Goal: Task Accomplishment & Management: Use online tool/utility

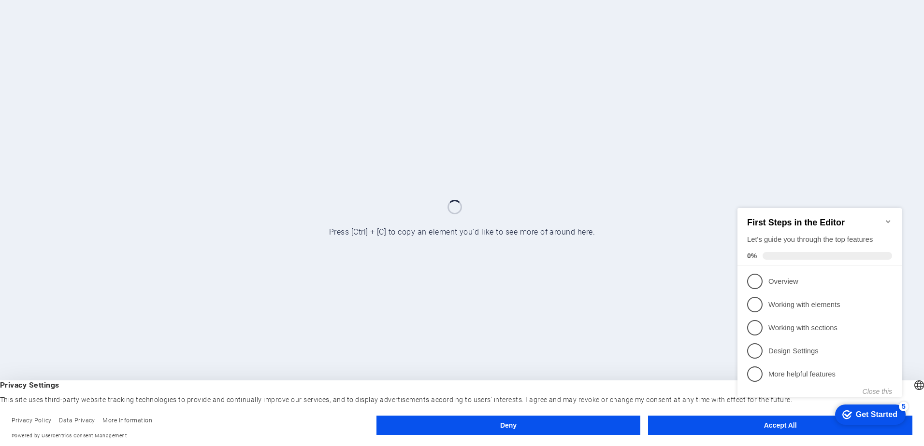
click at [764, 425] on div "checkmark Get Started 5 First Steps in the Editor Let's guide you through the t…" at bounding box center [821, 311] width 176 height 235
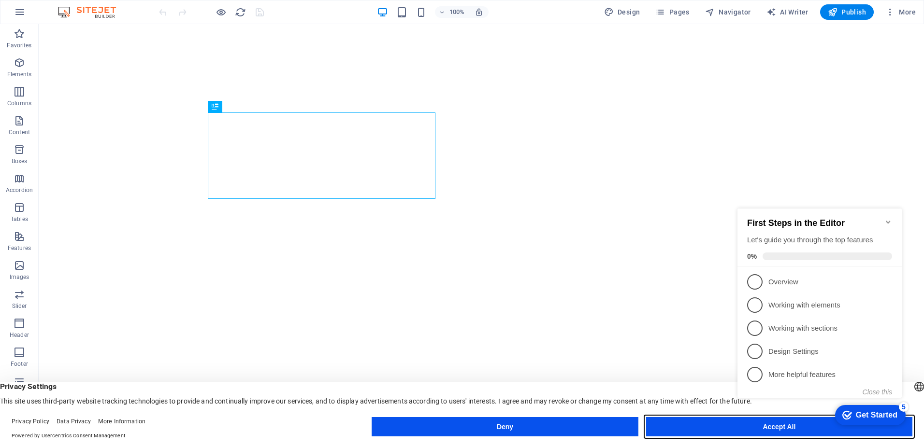
click at [694, 430] on button "Accept All" at bounding box center [779, 426] width 266 height 19
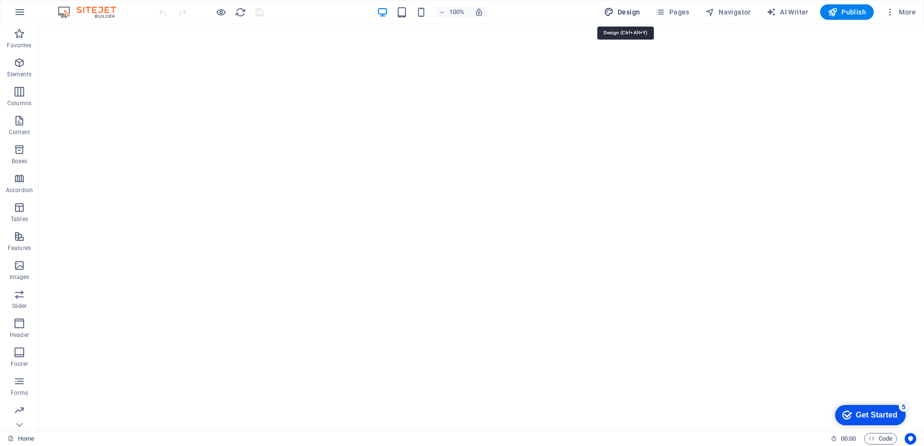
click at [625, 9] on span "Design" at bounding box center [622, 12] width 36 height 10
select select "px"
select select "400"
select select "px"
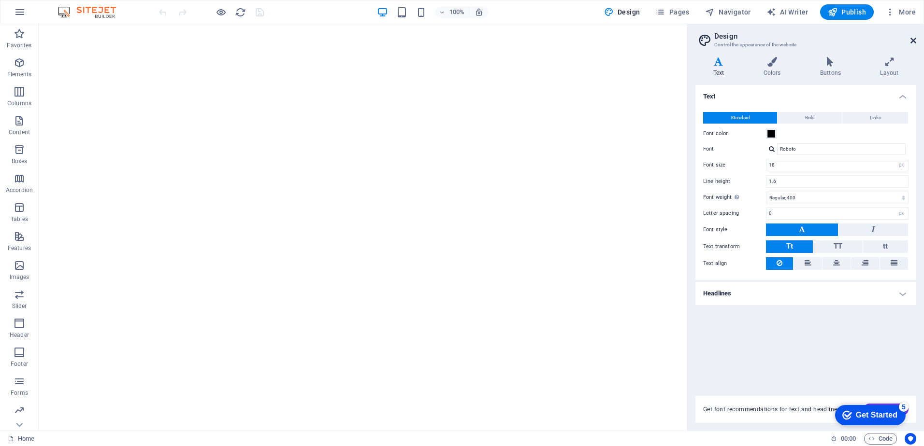
click at [912, 41] on icon at bounding box center [913, 41] width 6 height 8
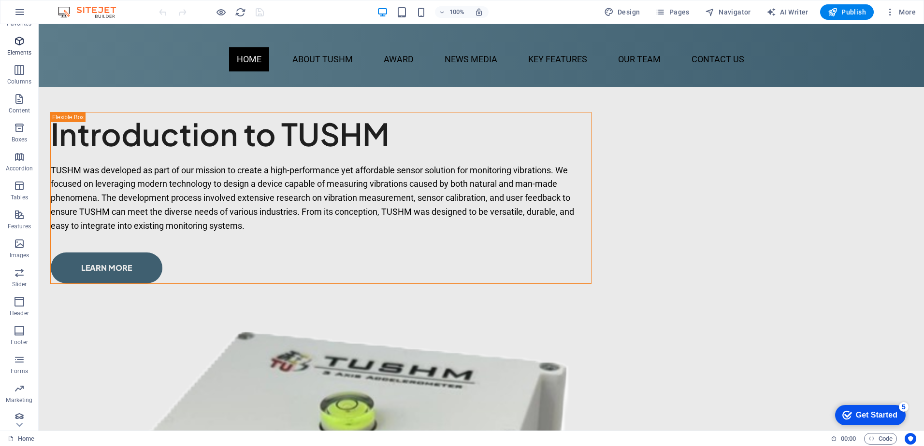
scroll to position [28, 0]
click at [23, 12] on icon "button" at bounding box center [20, 12] width 12 height 12
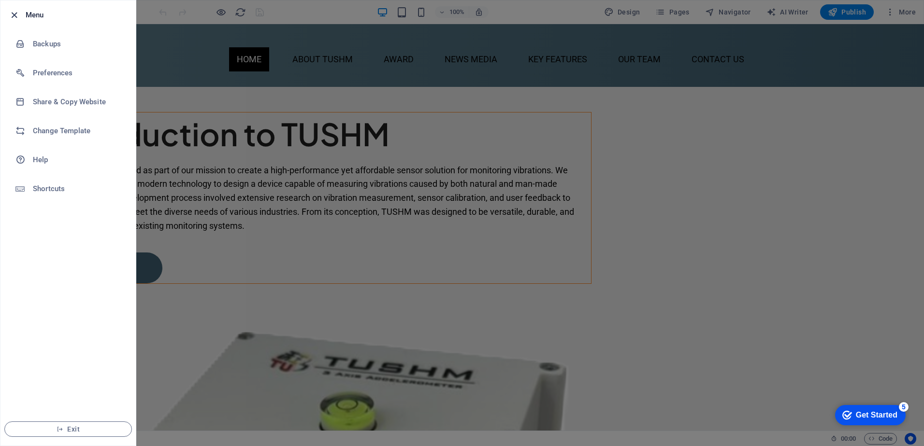
click at [15, 14] on icon "button" at bounding box center [14, 15] width 11 height 11
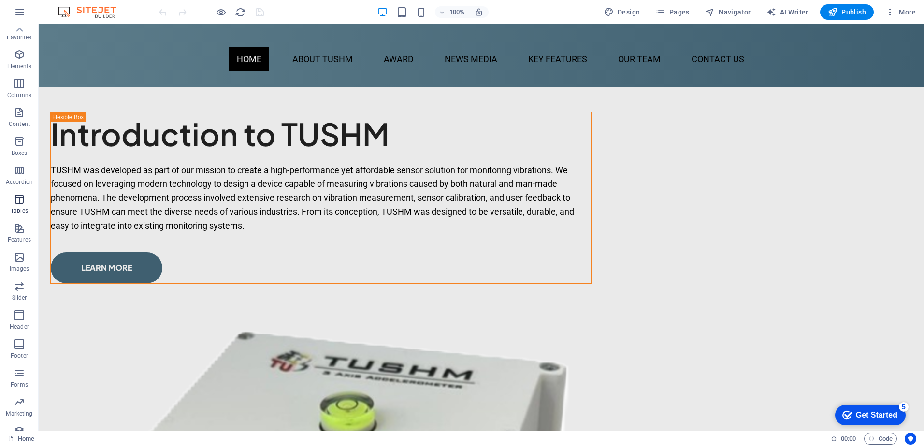
scroll to position [0, 0]
click at [893, 16] on icon "button" at bounding box center [890, 12] width 10 height 10
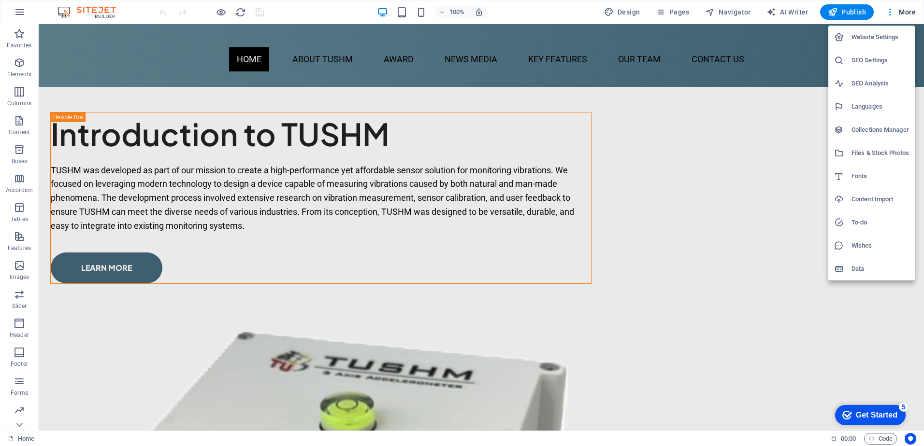
click at [731, 98] on div at bounding box center [462, 223] width 924 height 446
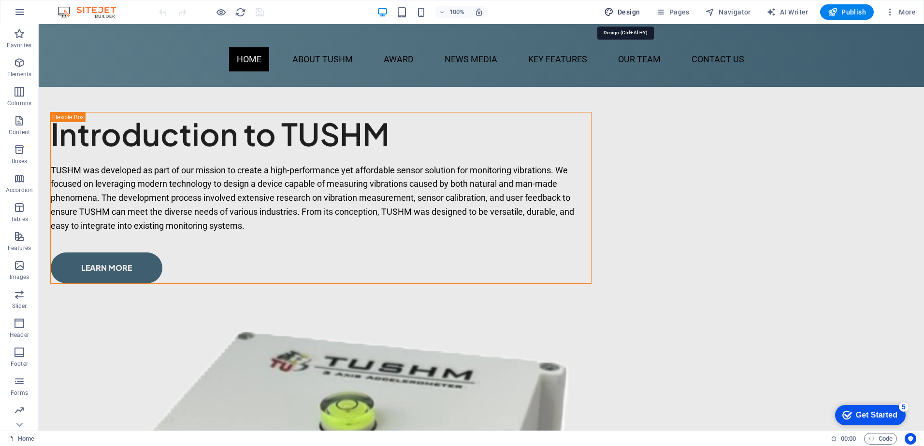
click at [638, 15] on span "Design" at bounding box center [622, 12] width 36 height 10
select select "px"
select select "400"
select select "px"
select select "rem"
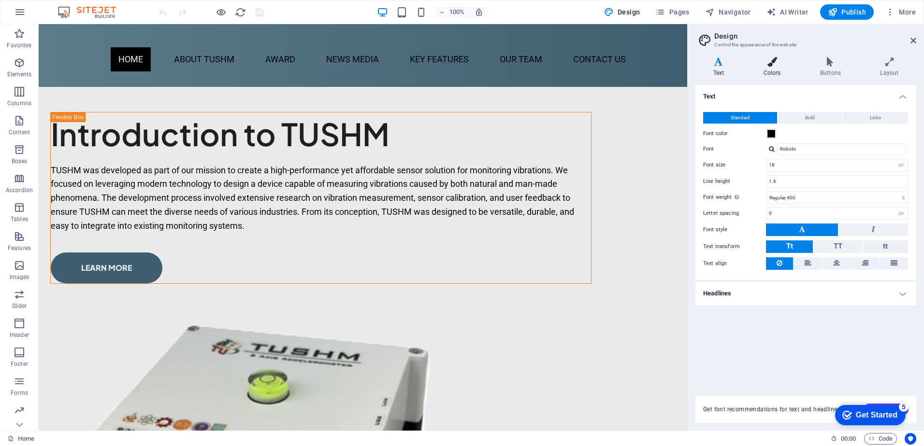
click at [769, 71] on h4 "Colors" at bounding box center [773, 67] width 57 height 20
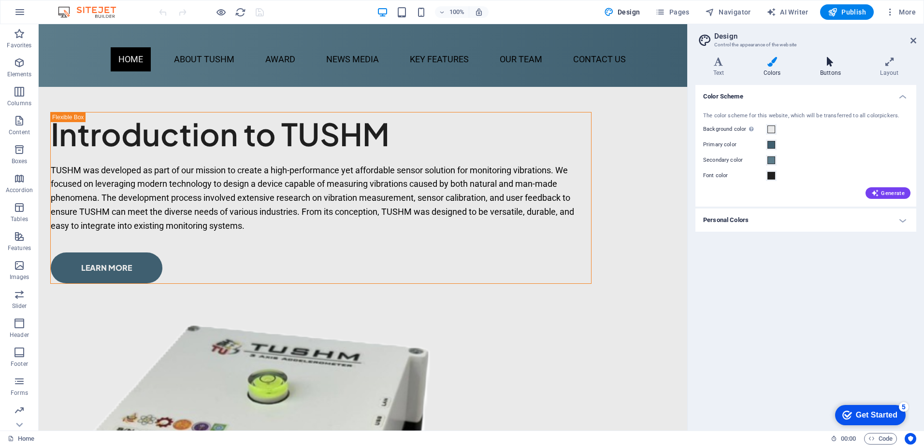
click at [827, 63] on icon at bounding box center [830, 62] width 56 height 10
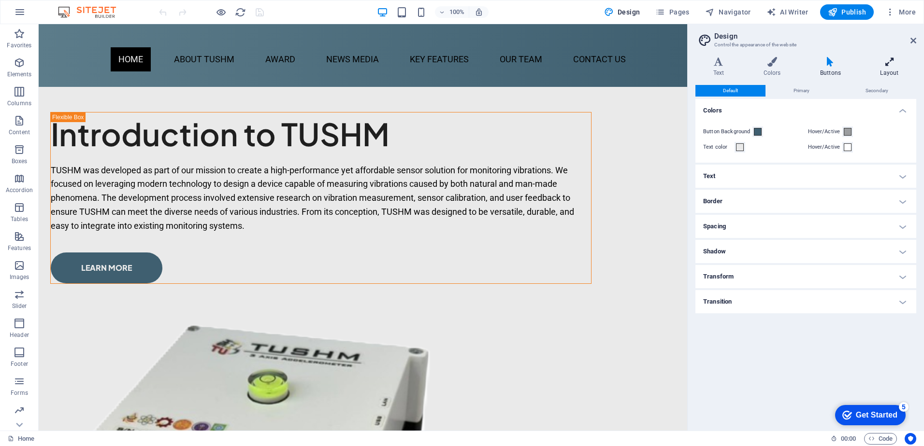
click at [895, 65] on icon at bounding box center [889, 62] width 54 height 10
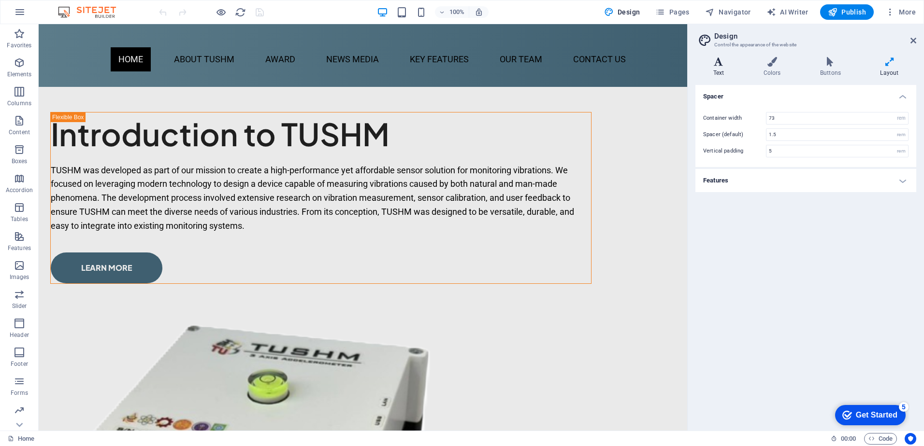
click at [726, 66] on icon at bounding box center [718, 62] width 46 height 10
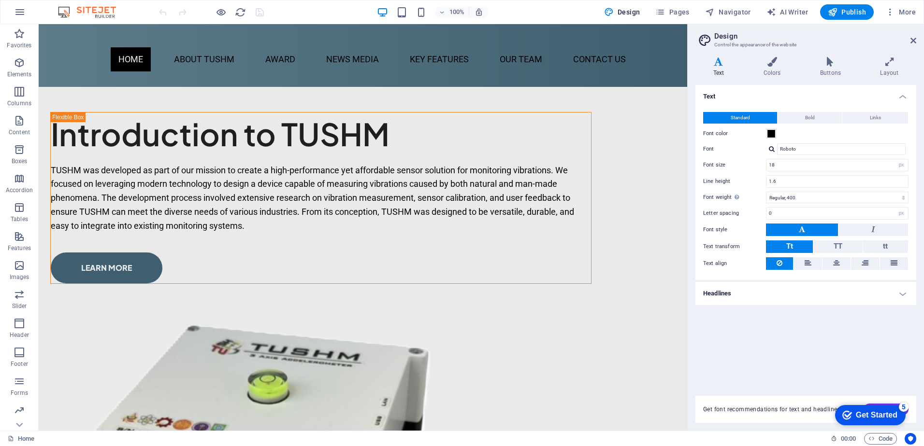
click at [878, 418] on div "Get Started" at bounding box center [876, 415] width 42 height 9
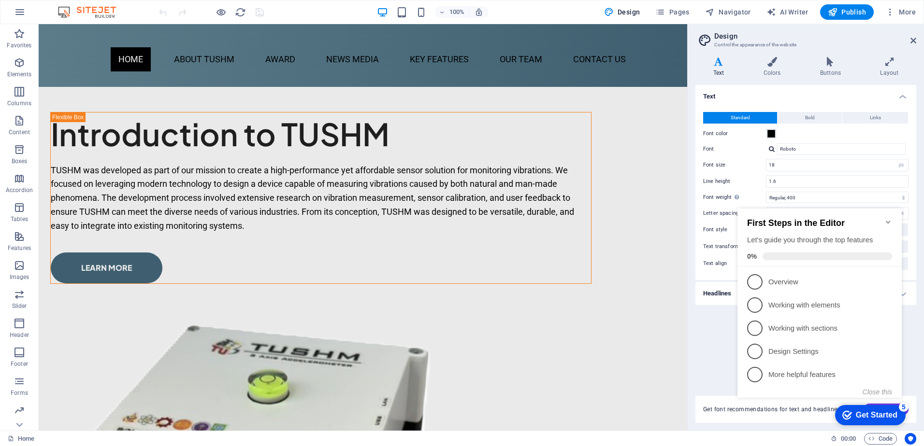
click at [887, 218] on icon "Minimize checklist" at bounding box center [888, 222] width 8 height 8
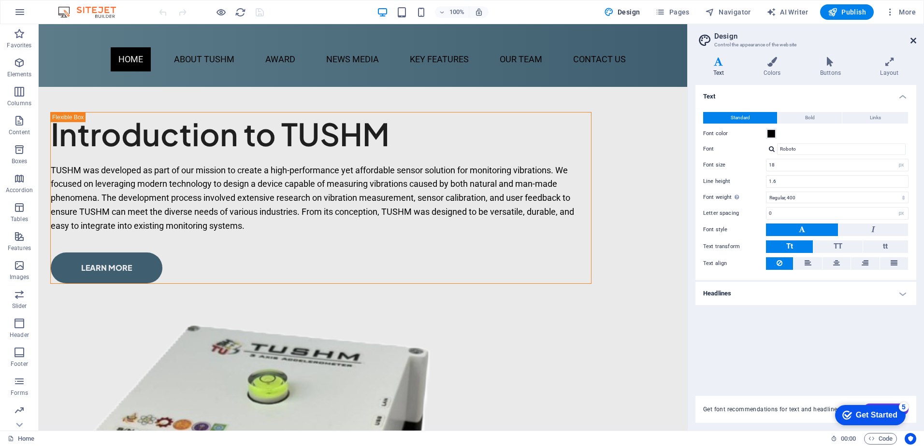
click at [911, 41] on icon at bounding box center [913, 41] width 6 height 8
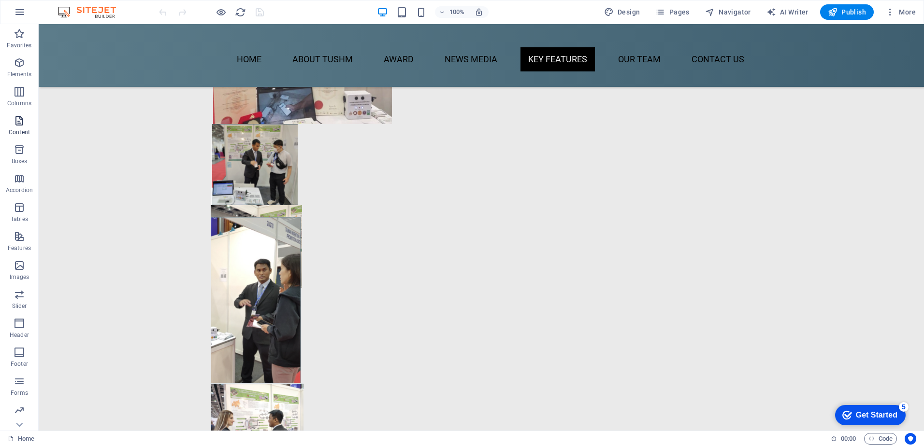
scroll to position [2222, 0]
click at [16, 40] on span "Favorites" at bounding box center [19, 39] width 39 height 23
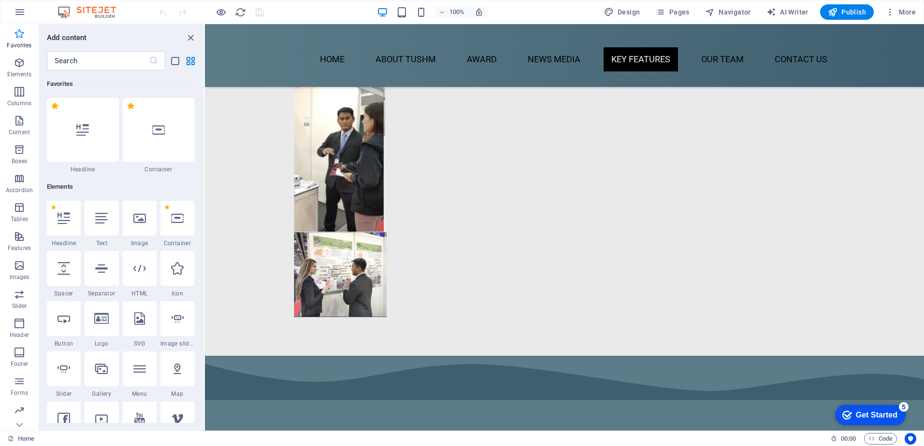
click at [16, 40] on span "Favorites" at bounding box center [19, 39] width 39 height 23
click at [18, 70] on span "Elements" at bounding box center [19, 68] width 39 height 23
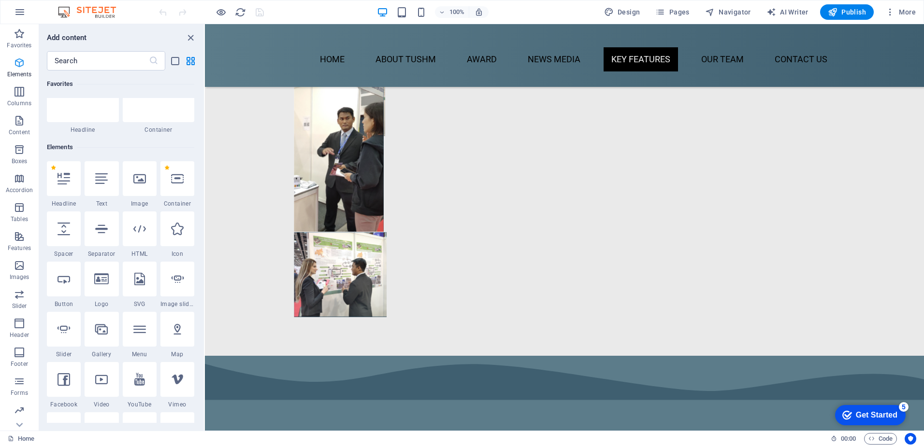
scroll to position [103, 0]
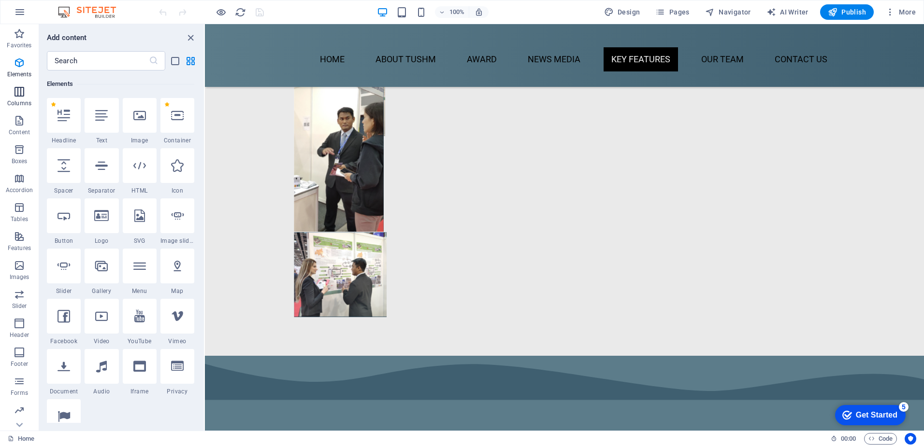
click at [19, 101] on p "Columns" at bounding box center [19, 104] width 24 height 8
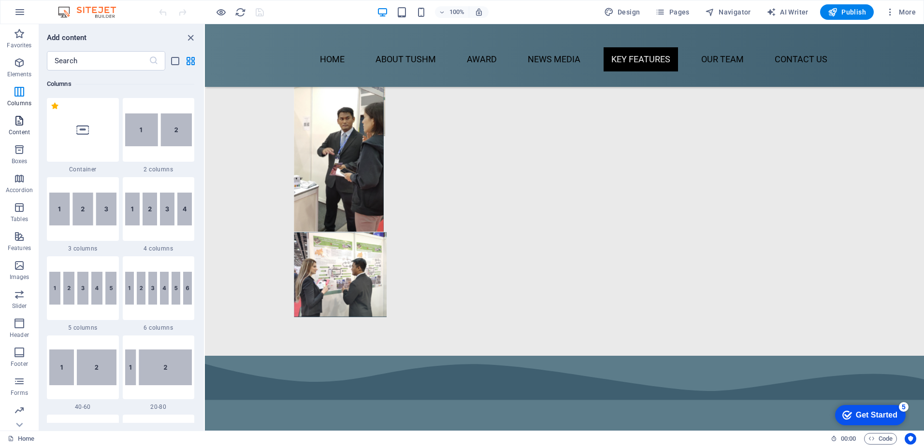
click at [19, 130] on p "Content" at bounding box center [19, 132] width 21 height 8
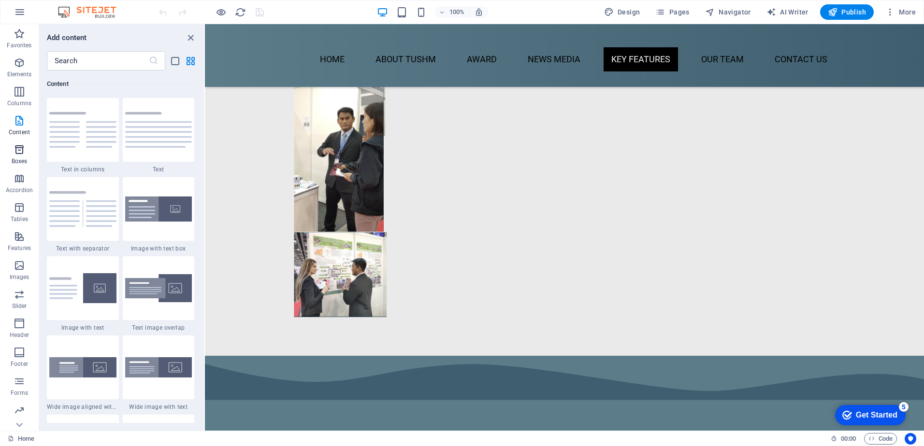
click at [15, 150] on icon "button" at bounding box center [20, 150] width 12 height 12
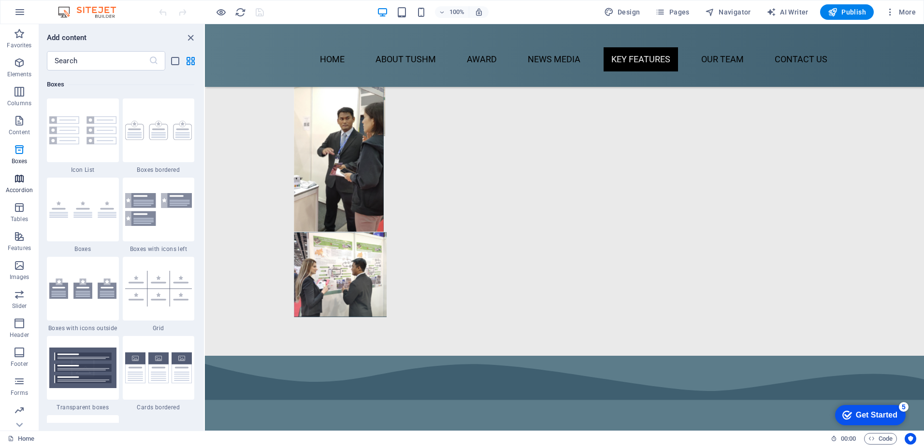
scroll to position [2665, 0]
click at [20, 179] on icon "button" at bounding box center [20, 179] width 12 height 12
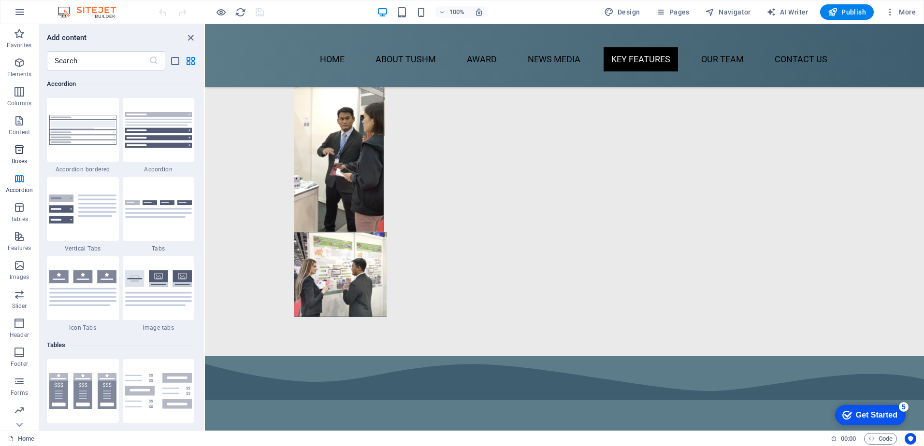
click at [20, 148] on icon "button" at bounding box center [20, 150] width 12 height 12
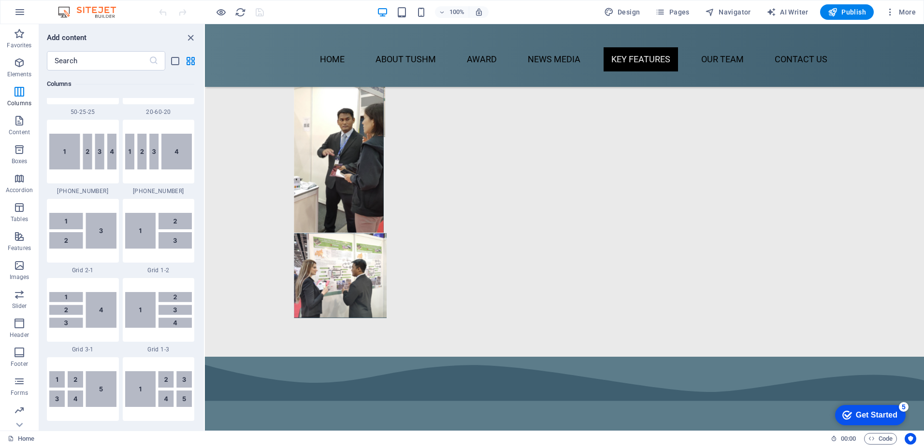
scroll to position [2222, 0]
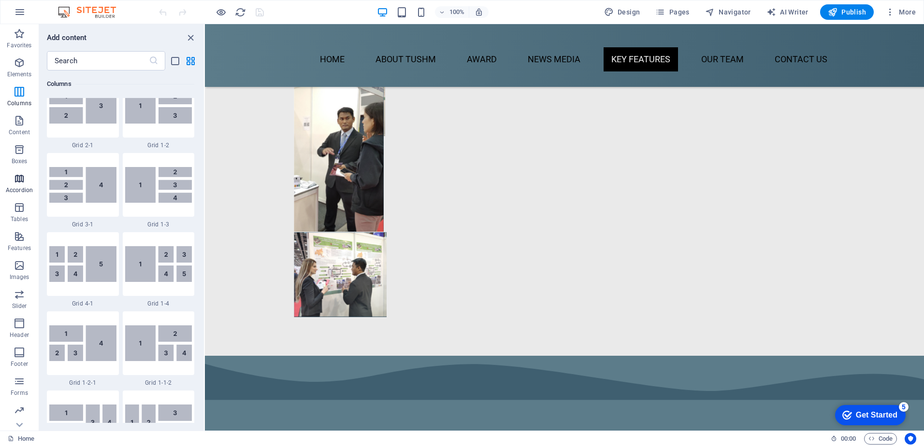
click at [16, 186] on span "Accordion" at bounding box center [19, 184] width 39 height 23
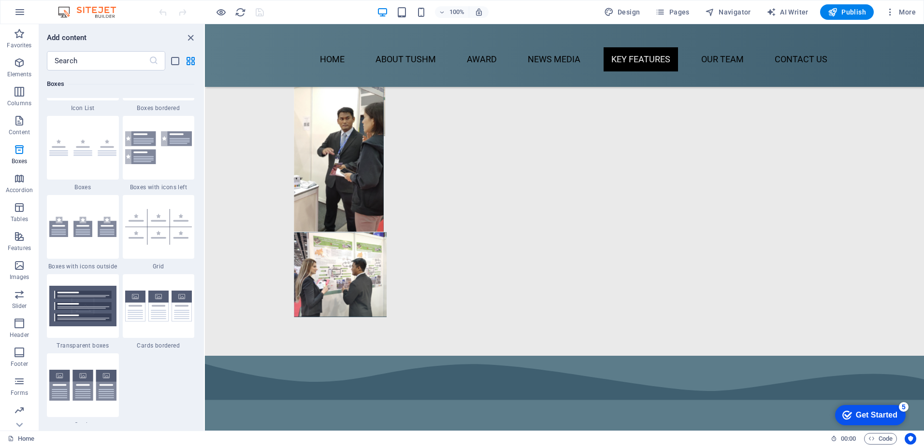
scroll to position [2746, 0]
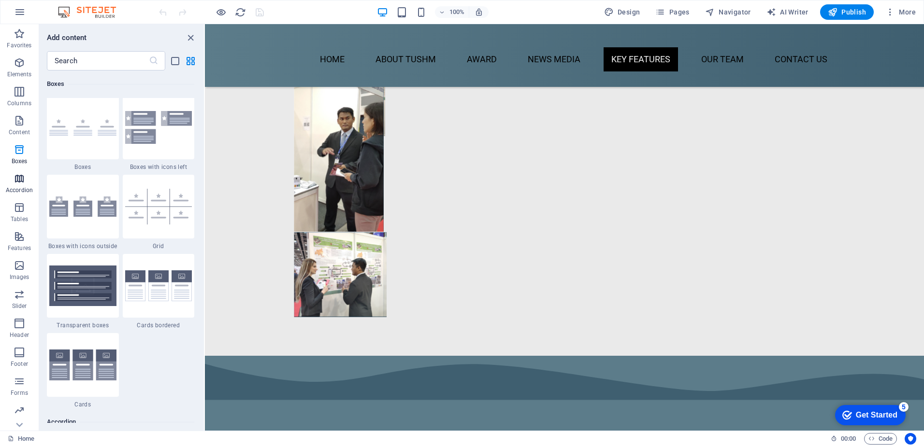
click at [12, 185] on span "Accordion" at bounding box center [19, 184] width 39 height 23
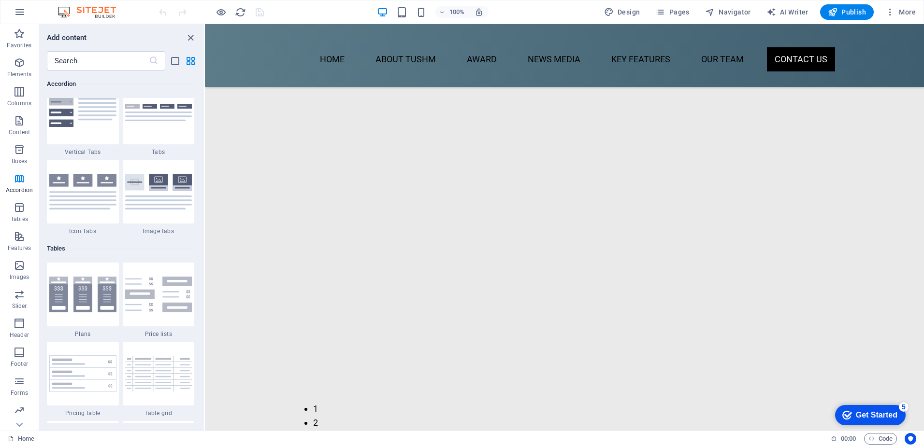
scroll to position [3139, 52]
drag, startPoint x: 771, startPoint y: 427, endPoint x: 266, endPoint y: 45, distance: 633.9
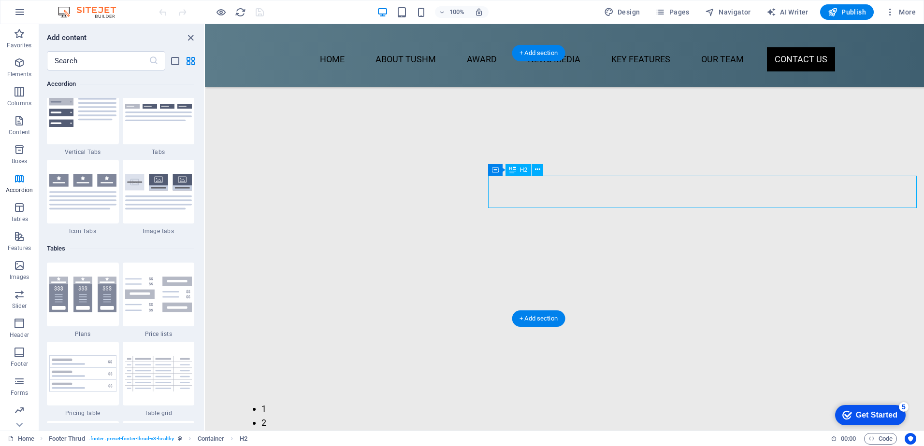
drag, startPoint x: 802, startPoint y: 196, endPoint x: 742, endPoint y: 198, distance: 59.4
drag, startPoint x: 743, startPoint y: 204, endPoint x: 533, endPoint y: 206, distance: 210.1
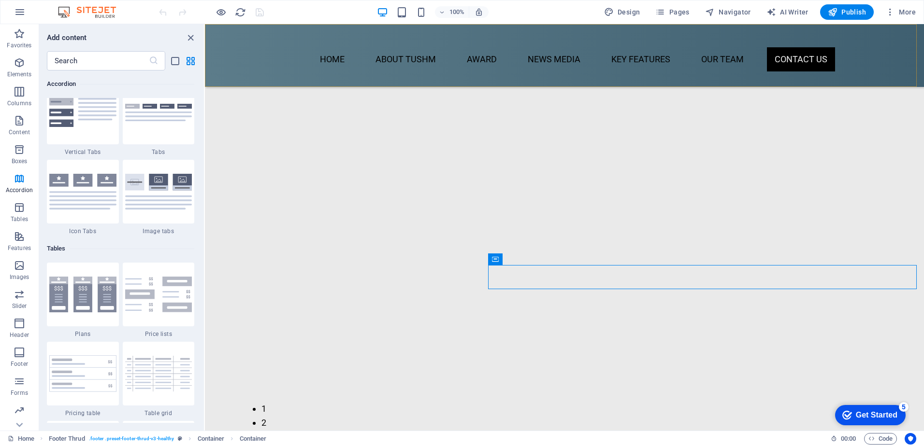
click at [876, 67] on div "Home About TUSHM Award News Media key features our team contact us" at bounding box center [564, 55] width 719 height 63
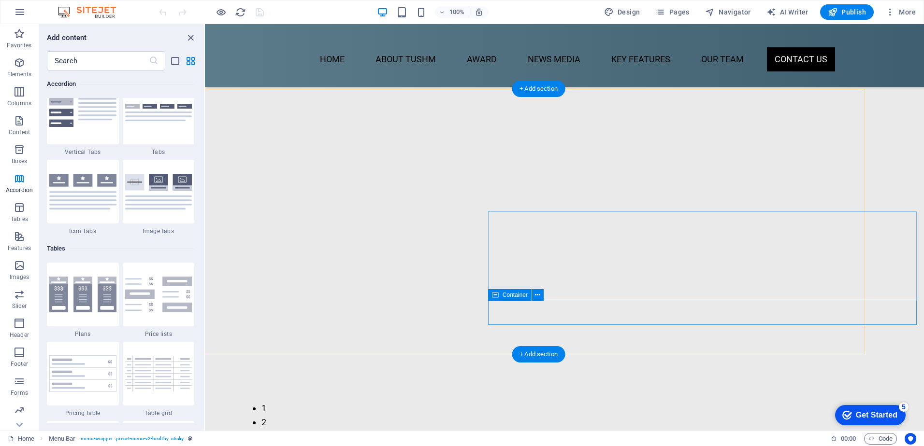
scroll to position [3140, 52]
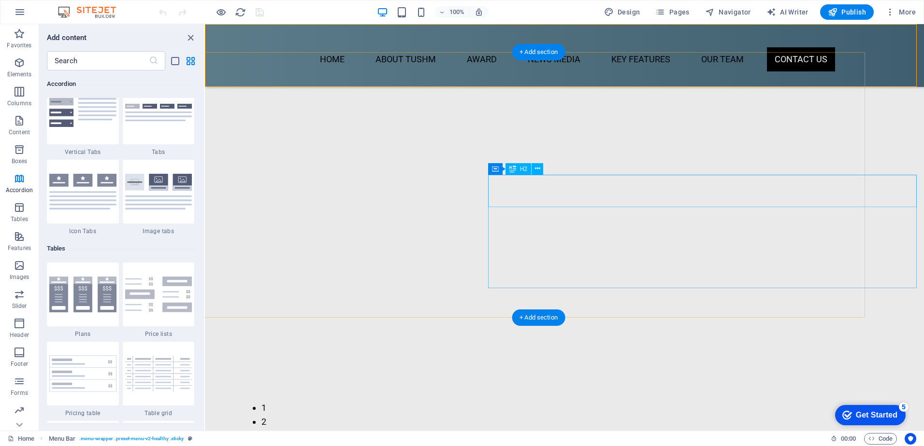
drag, startPoint x: 902, startPoint y: 194, endPoint x: 615, endPoint y: 205, distance: 287.1
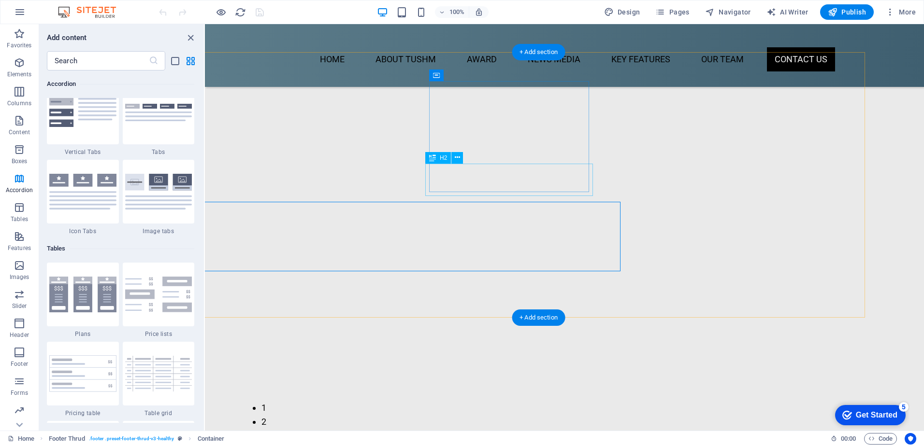
drag, startPoint x: 482, startPoint y: 174, endPoint x: 448, endPoint y: 174, distance: 33.8
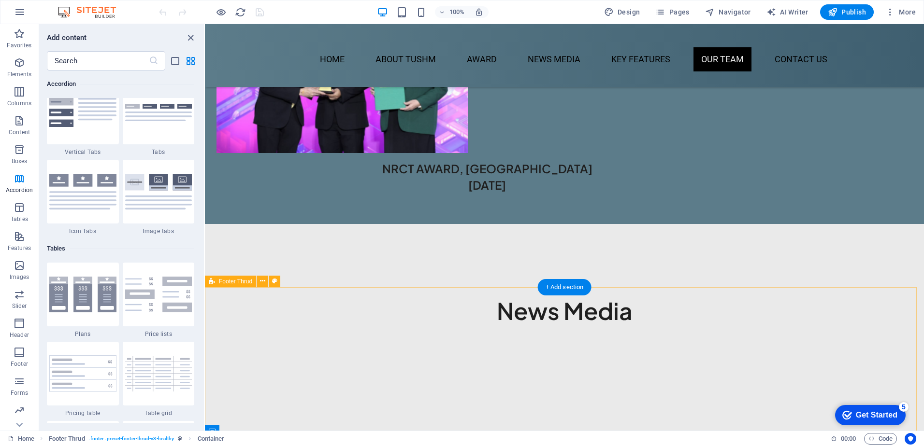
scroll to position [2898, 0]
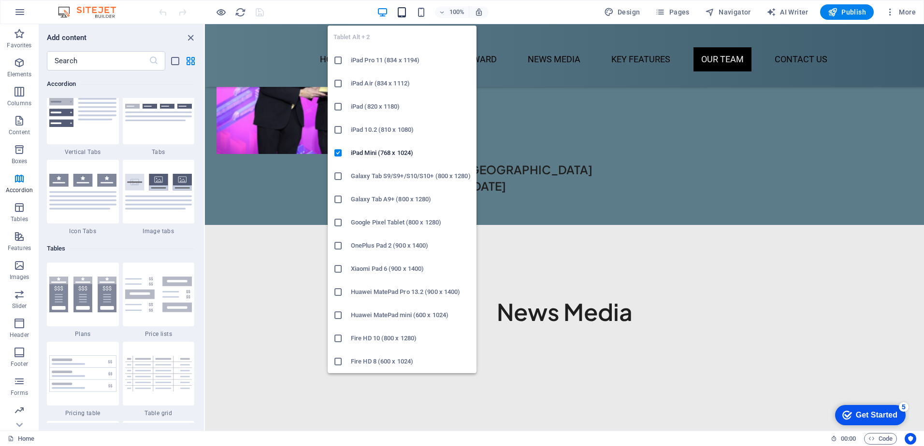
click at [405, 15] on icon "button" at bounding box center [401, 12] width 11 height 11
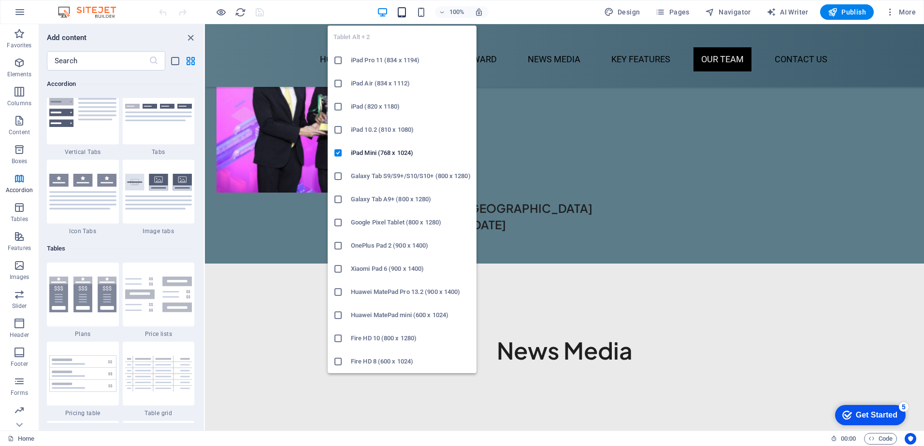
scroll to position [2835, 0]
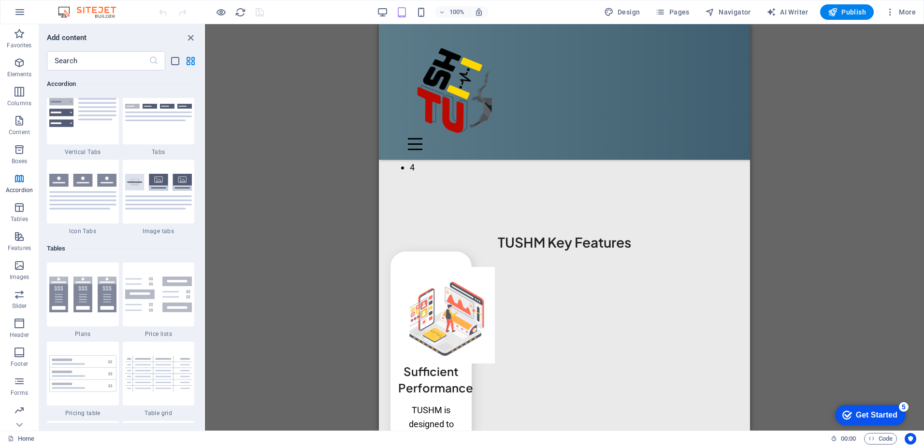
click at [829, 271] on div "Drag here to replace the existing content. Press “Ctrl” if you want to create a…" at bounding box center [564, 227] width 719 height 407
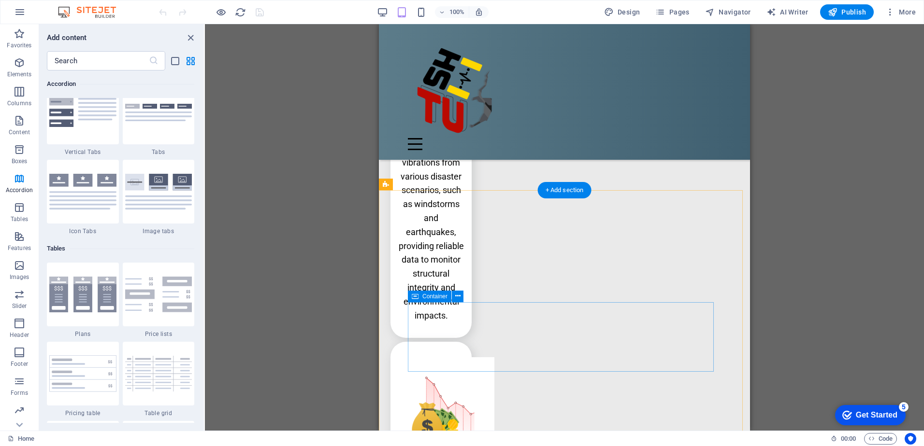
scroll to position [3214, 0]
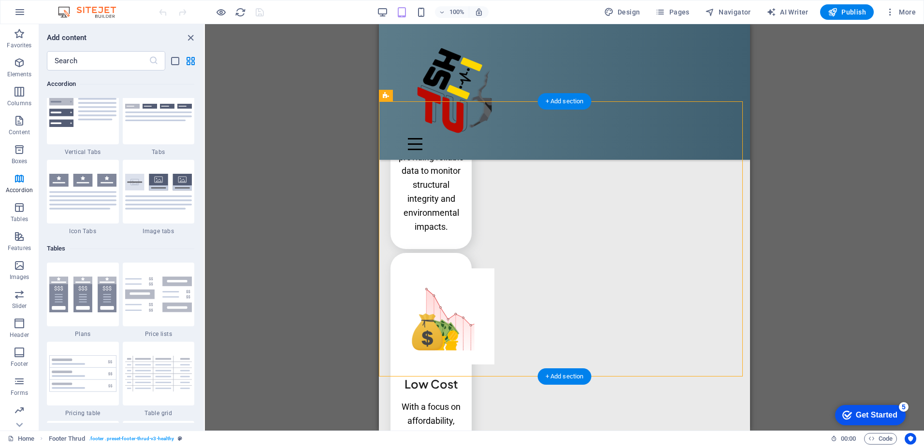
drag, startPoint x: 633, startPoint y: 290, endPoint x: 613, endPoint y: 299, distance: 22.5
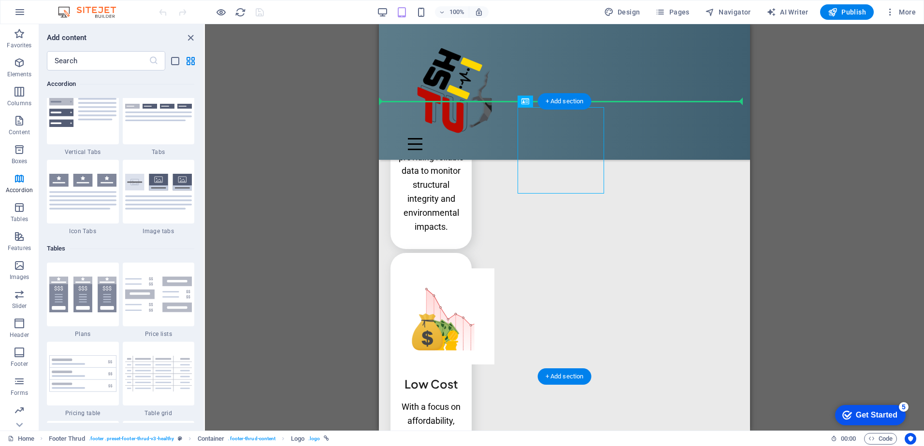
drag, startPoint x: 574, startPoint y: 164, endPoint x: 497, endPoint y: 187, distance: 81.3
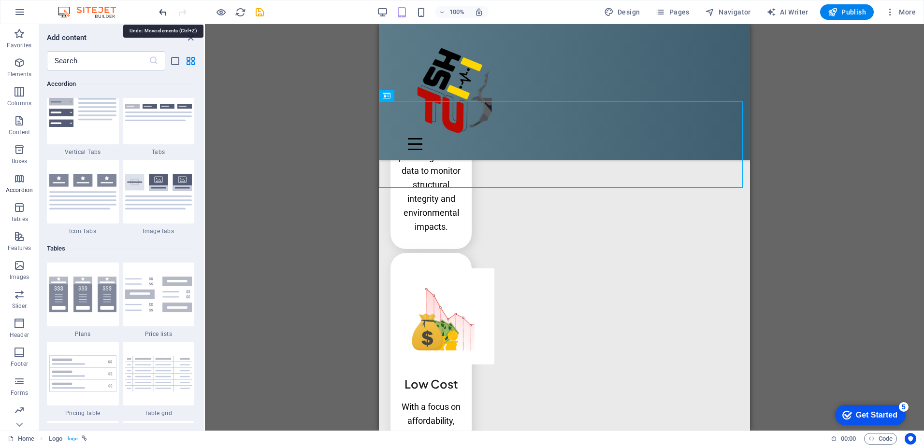
click at [163, 13] on icon "undo" at bounding box center [162, 12] width 11 height 11
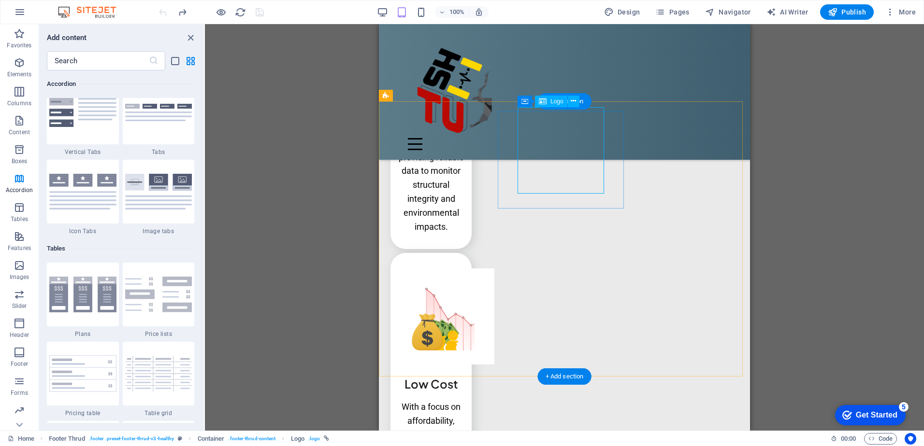
click at [848, 217] on div "Drag here to replace the existing content. Press “Ctrl” if you want to create a…" at bounding box center [564, 227] width 719 height 407
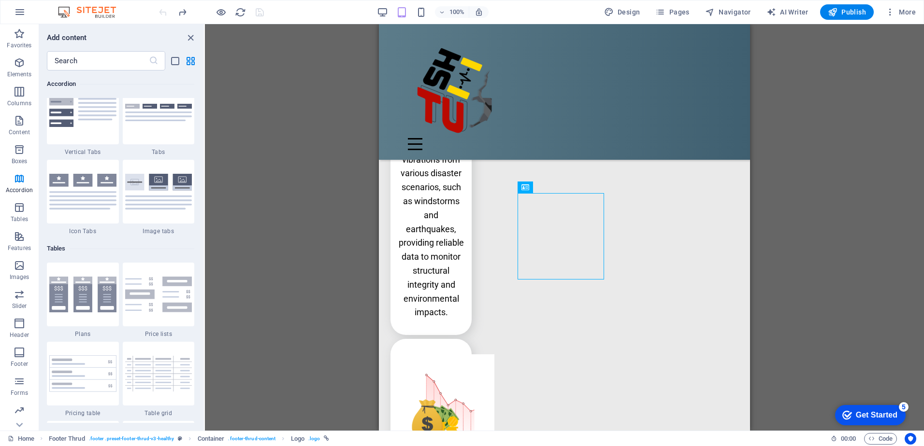
click at [242, 130] on div "Drag here to replace the existing content. Press “Ctrl” if you want to create a…" at bounding box center [564, 227] width 719 height 407
click at [544, 187] on icon at bounding box center [543, 188] width 8 height 12
click at [572, 187] on icon at bounding box center [572, 187] width 5 height 10
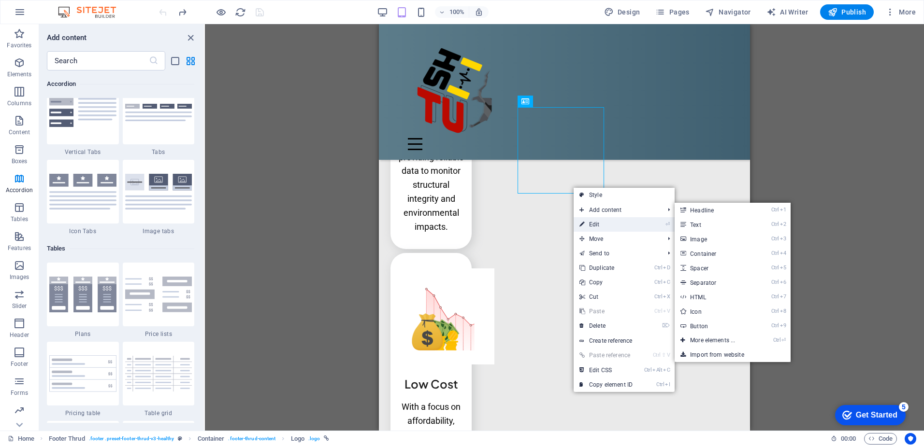
click at [593, 224] on link "⏎ Edit" at bounding box center [605, 224] width 65 height 14
select select "px"
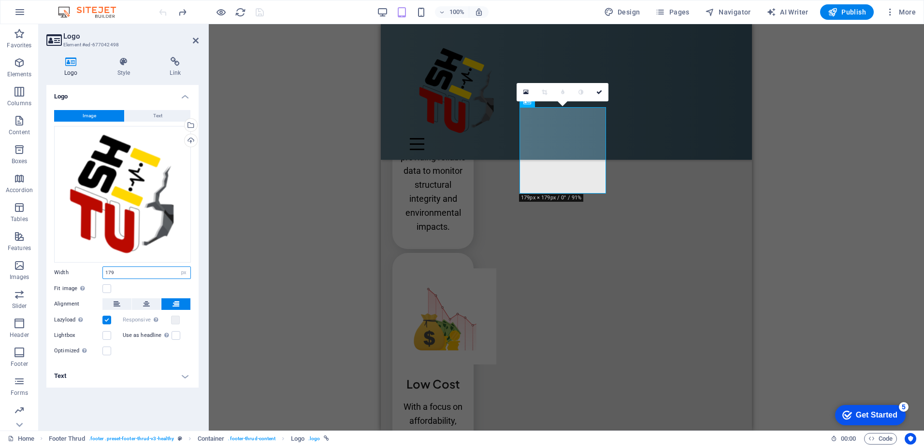
drag, startPoint x: 127, startPoint y: 275, endPoint x: 67, endPoint y: 267, distance: 60.5
click at [67, 267] on div "Width 179 Default auto px rem % em vh vw" at bounding box center [122, 273] width 137 height 13
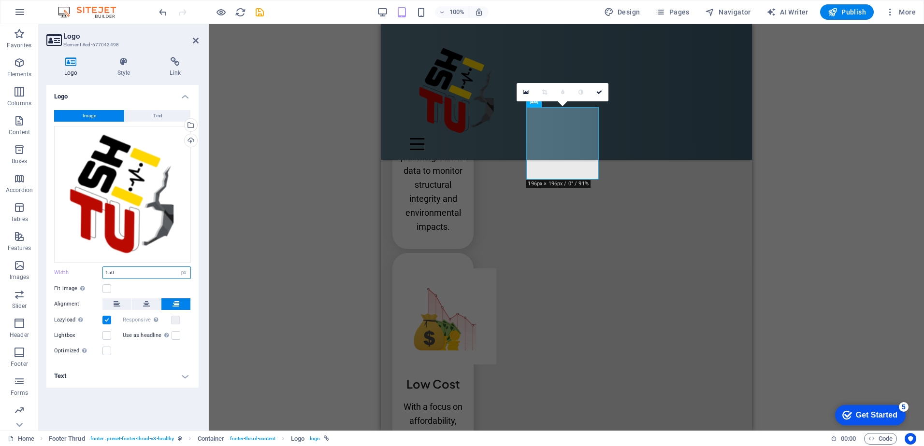
drag, startPoint x: 145, startPoint y: 274, endPoint x: 0, endPoint y: 255, distance: 146.1
click at [0, 256] on html "TUSHM Home Favorites Elements Columns Content Boxes Accordion Tables Features I…" at bounding box center [462, 223] width 924 height 446
type input "100"
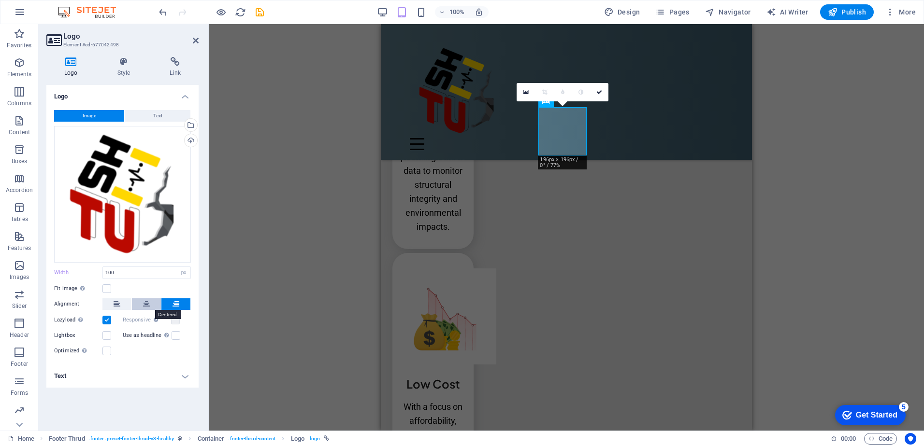
click at [147, 306] on icon at bounding box center [146, 305] width 7 height 12
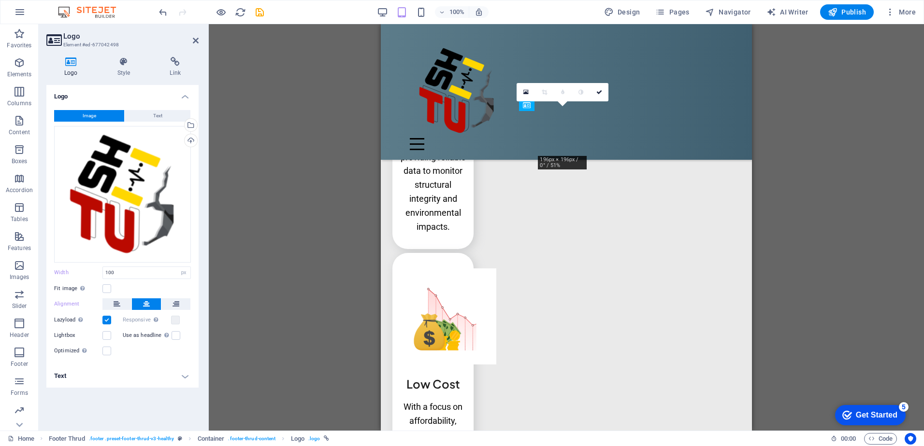
drag, startPoint x: 559, startPoint y: 141, endPoint x: 560, endPoint y: 160, distance: 19.9
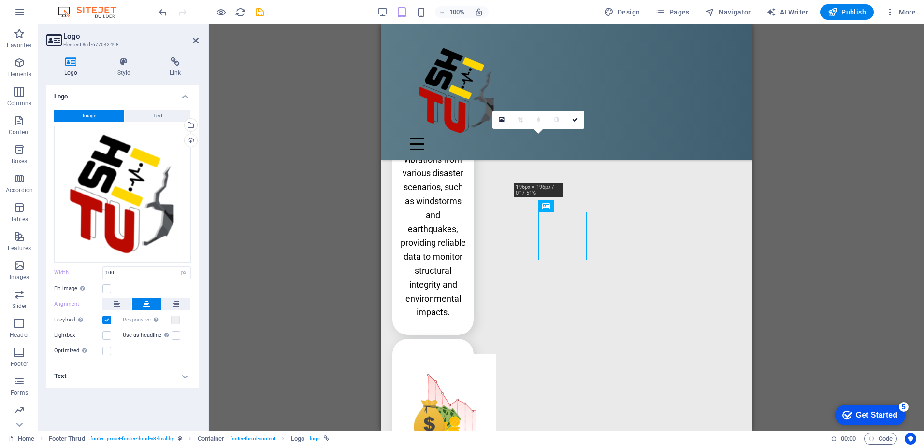
click at [843, 206] on div "Container H1 Unequal Columns Container Container Image Container Text Spacer Un…" at bounding box center [566, 227] width 715 height 407
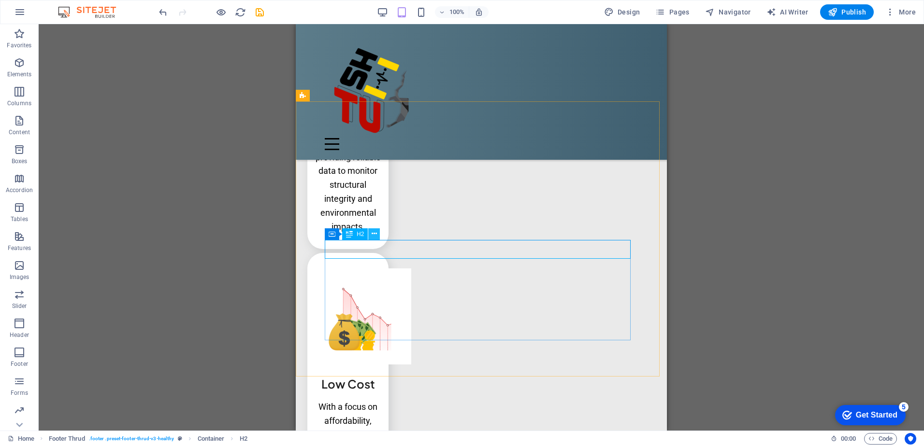
click at [379, 234] on button at bounding box center [374, 234] width 12 height 12
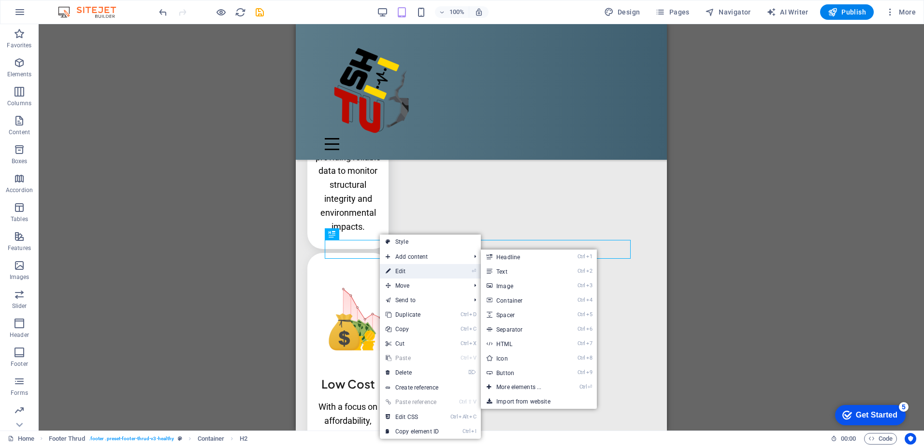
click at [423, 271] on link "⏎ Edit" at bounding box center [412, 271] width 65 height 14
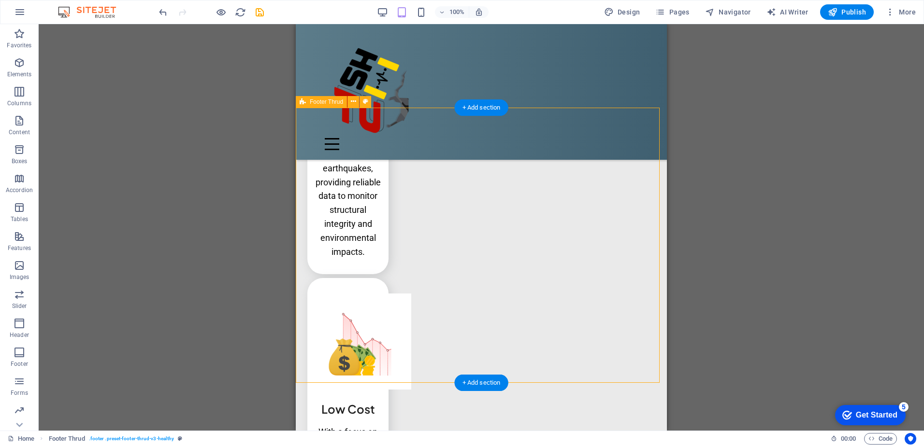
scroll to position [3165, 0]
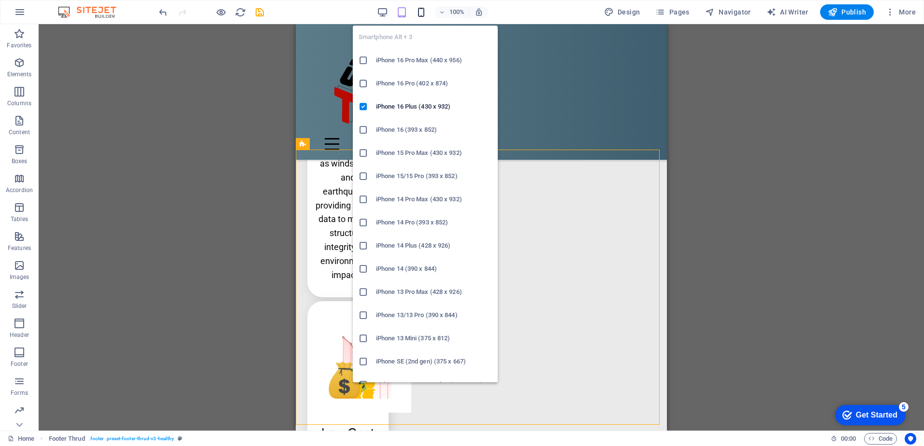
click at [425, 16] on icon "button" at bounding box center [420, 12] width 11 height 11
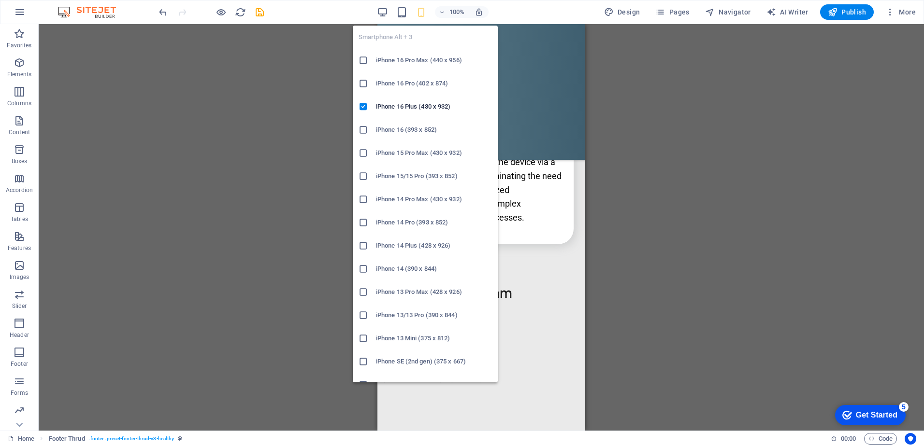
scroll to position [4161, 0]
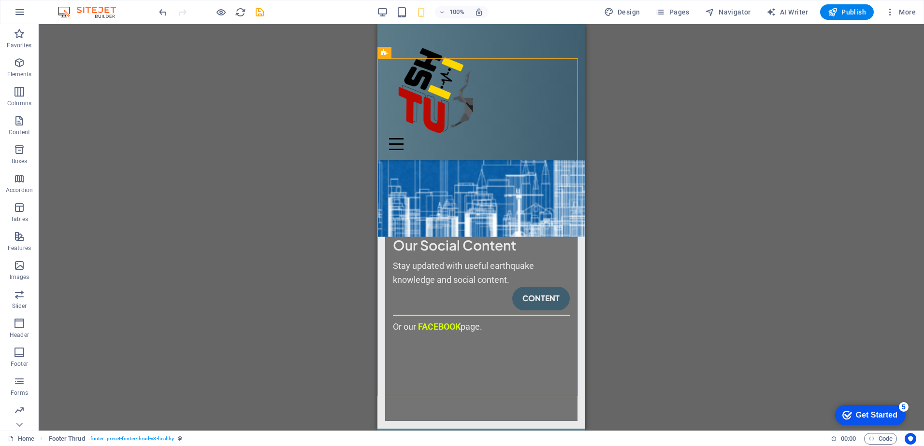
click at [244, 237] on div "Container H1 Unequal Columns Container Container Image Container Text Spacer Un…" at bounding box center [481, 227] width 885 height 407
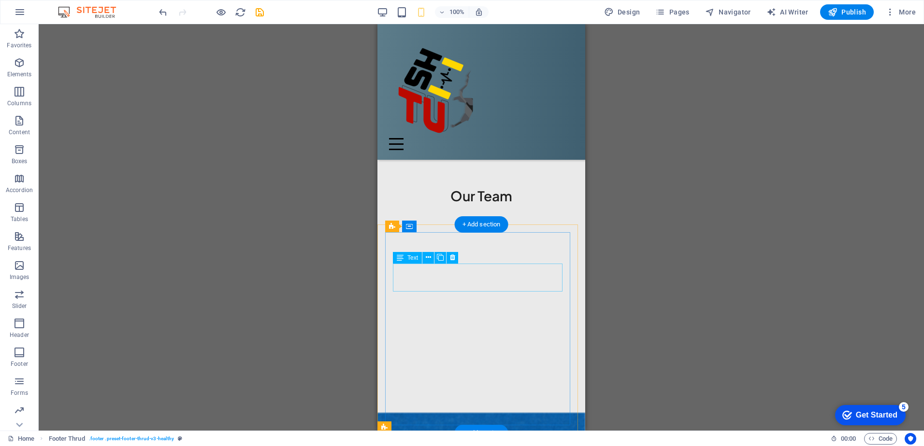
scroll to position [3504, 0]
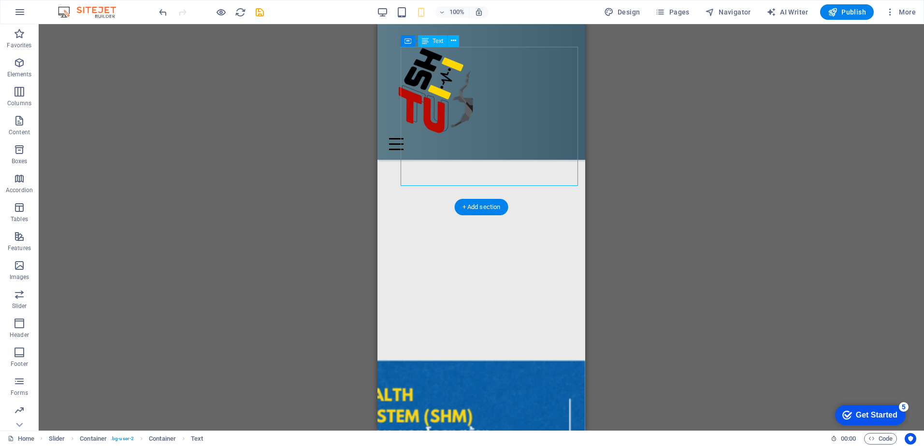
scroll to position [3812, 0]
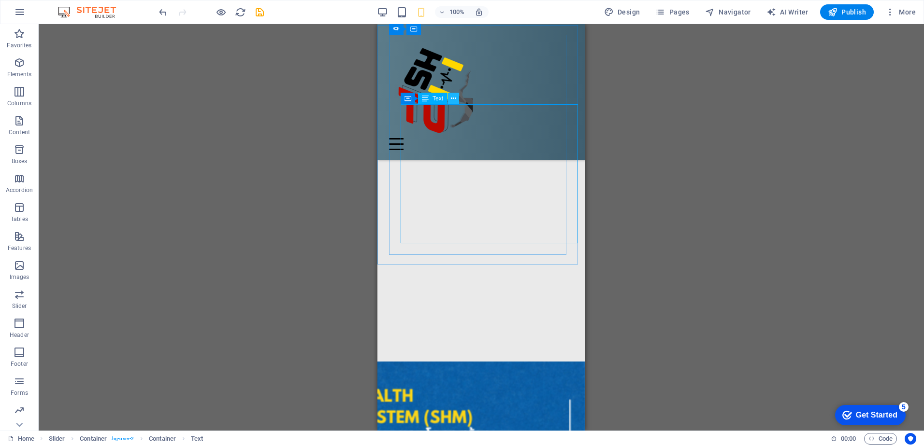
click at [454, 99] on icon at bounding box center [453, 99] width 5 height 10
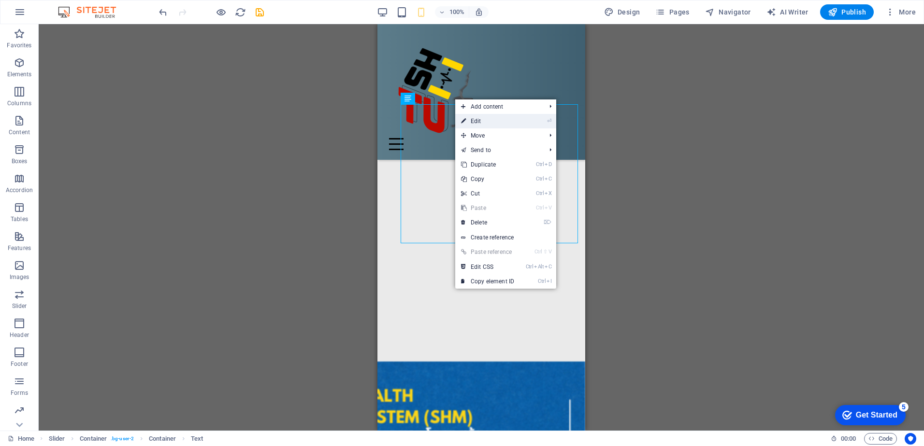
click at [478, 123] on link "⏎ Edit" at bounding box center [487, 121] width 65 height 14
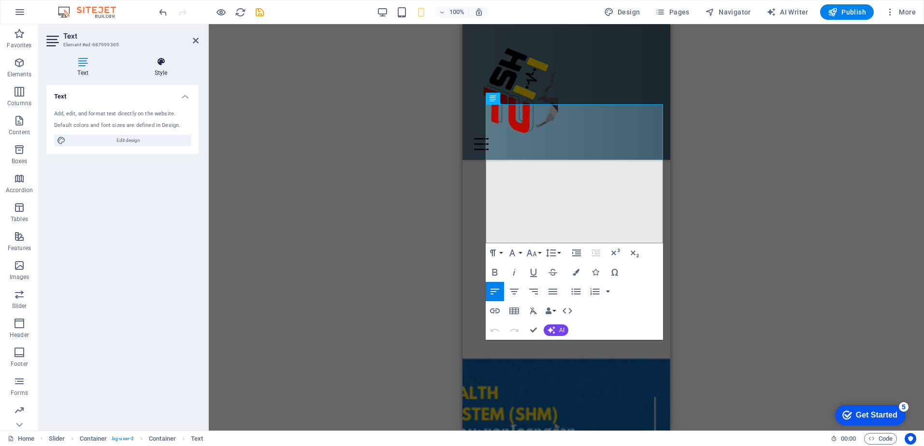
click at [157, 70] on h4 "Style" at bounding box center [160, 67] width 75 height 20
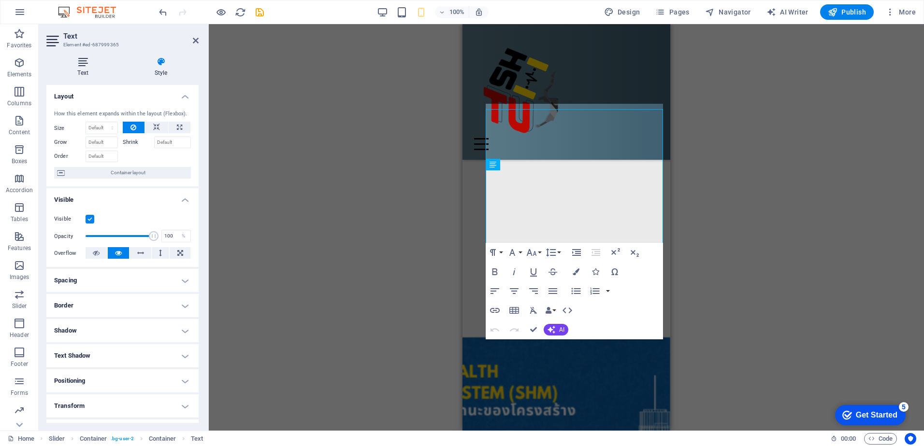
scroll to position [3746, 0]
click at [85, 70] on h4 "Text" at bounding box center [84, 67] width 77 height 20
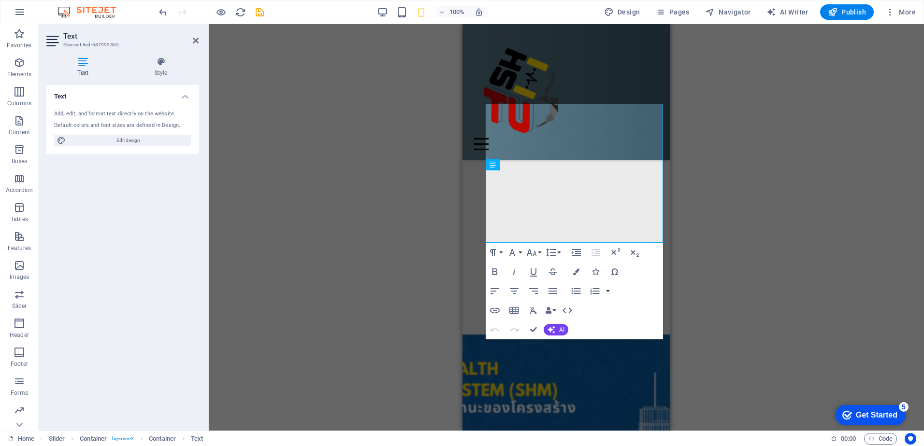
click at [104, 128] on div "Default colors and font sizes are defined in Design." at bounding box center [122, 126] width 137 height 8
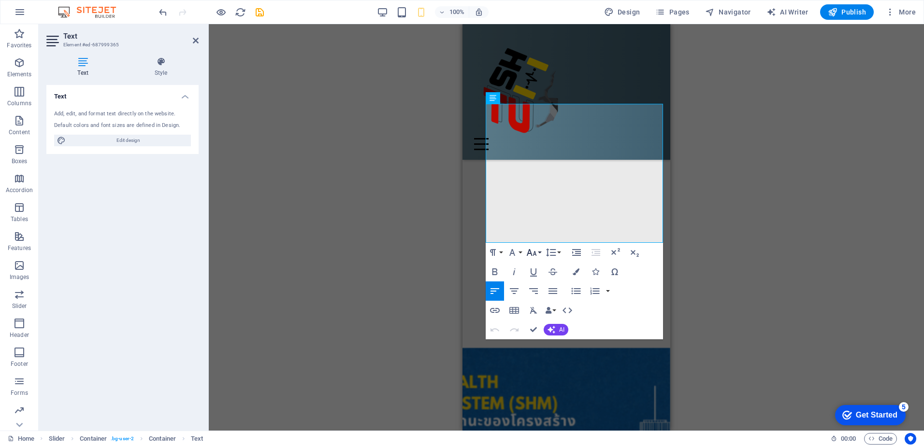
click at [538, 253] on button "Font Size" at bounding box center [533, 252] width 18 height 19
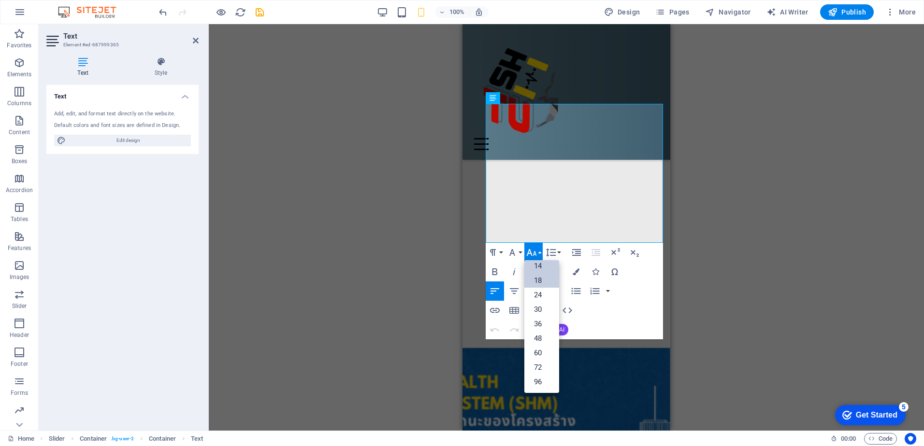
click at [546, 266] on link "14" at bounding box center [541, 266] width 35 height 14
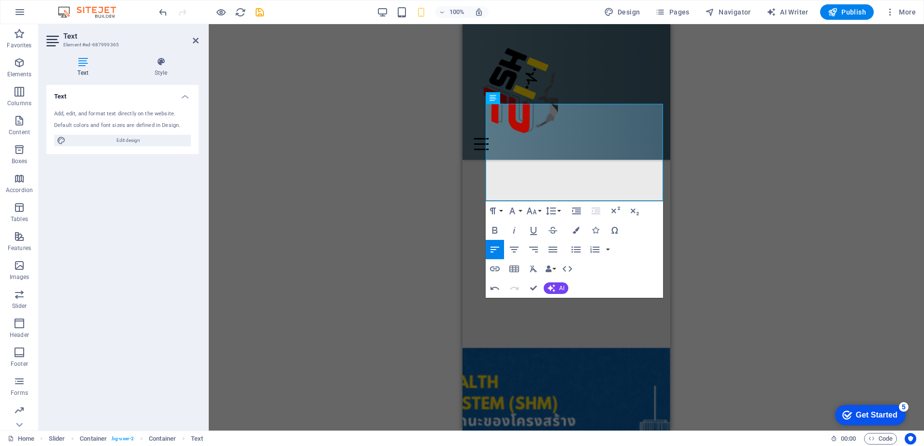
click at [733, 195] on div "Drag here to replace the existing content. Press “Ctrl” if you want to create a…" at bounding box center [566, 227] width 715 height 407
click at [726, 198] on div "Drag here to replace the existing content. Press “Ctrl” if you want to create a…" at bounding box center [566, 227] width 715 height 407
click at [617, 66] on div "Home About TUSHM Award News Media key features our team contact us" at bounding box center [566, 92] width 208 height 136
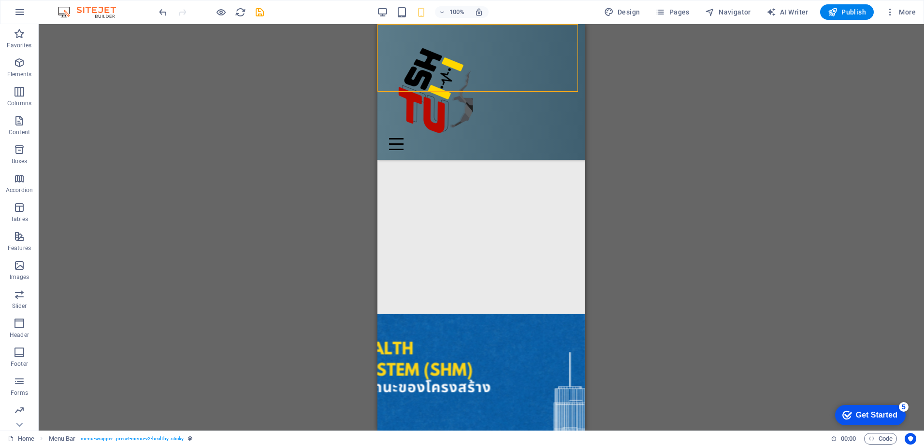
click at [334, 224] on div "Drag here to replace the existing content. Press “Ctrl” if you want to create a…" at bounding box center [481, 227] width 885 height 407
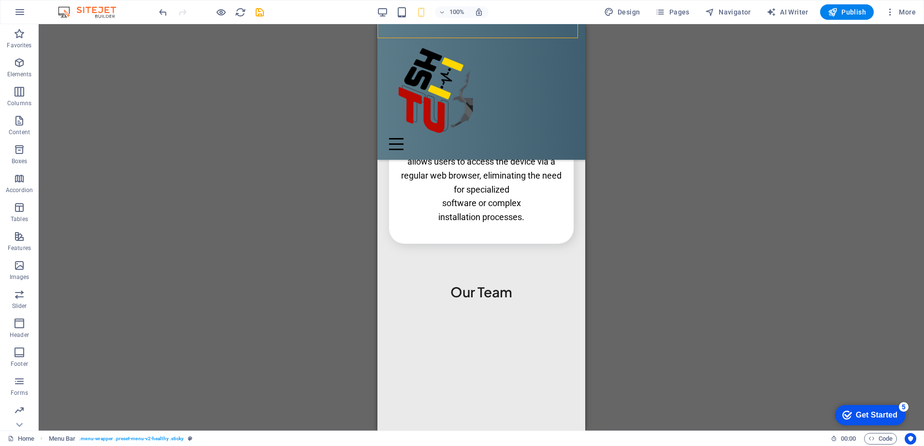
scroll to position [3620, 0]
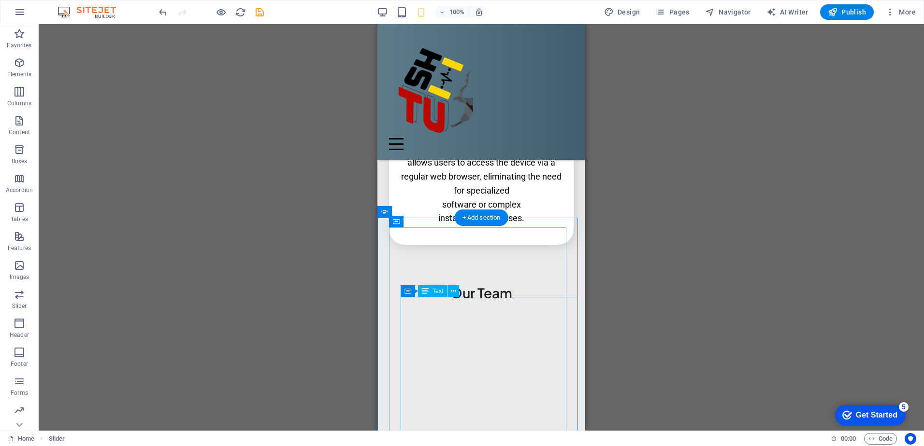
click at [451, 290] on icon at bounding box center [453, 291] width 5 height 10
click at [452, 294] on icon at bounding box center [453, 291] width 5 height 10
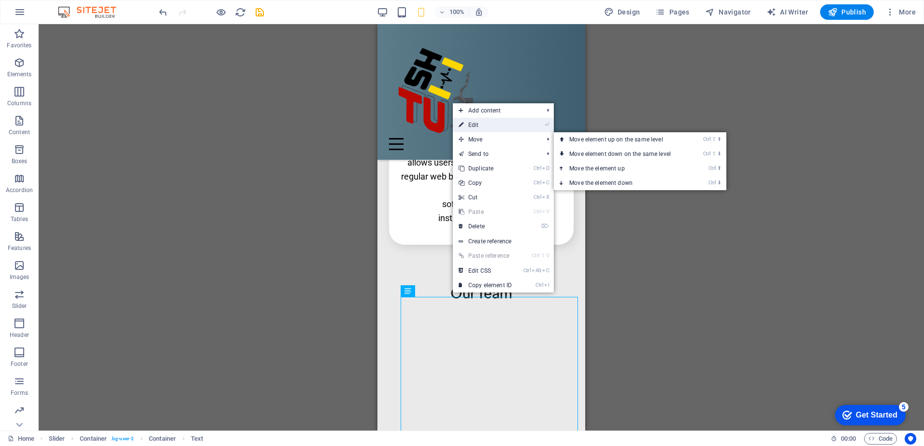
click at [481, 126] on link "⏎ Edit" at bounding box center [485, 125] width 65 height 14
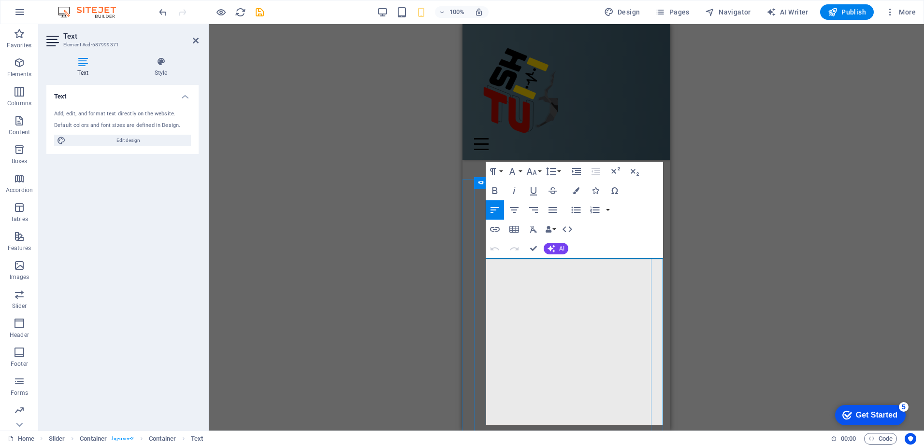
scroll to position [3649, 0]
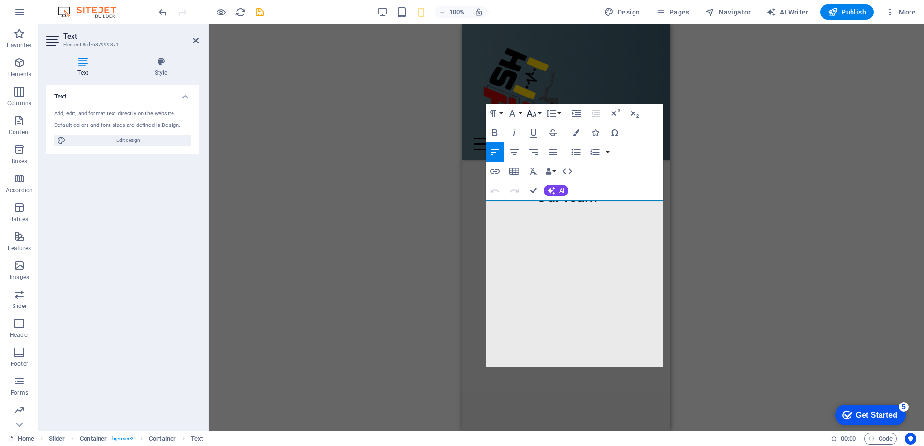
click at [537, 112] on icon "button" at bounding box center [532, 114] width 12 height 12
click at [545, 130] on link "14" at bounding box center [541, 127] width 35 height 14
click at [537, 115] on icon "button" at bounding box center [532, 114] width 12 height 12
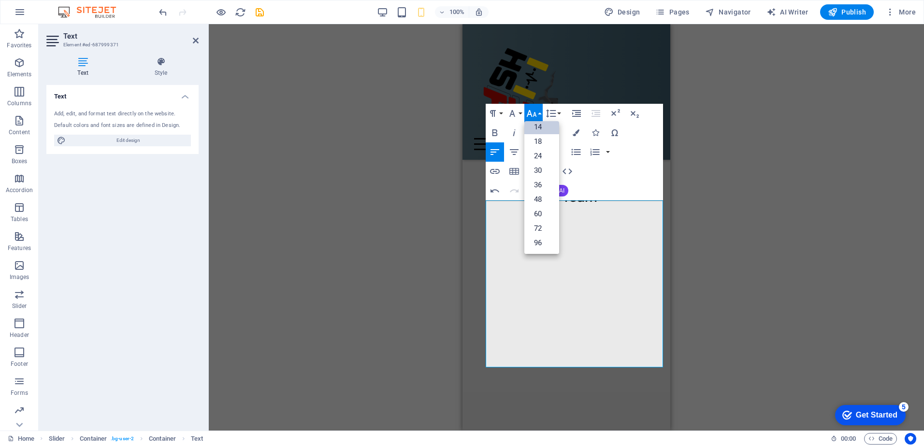
click at [546, 128] on link "14" at bounding box center [541, 127] width 35 height 14
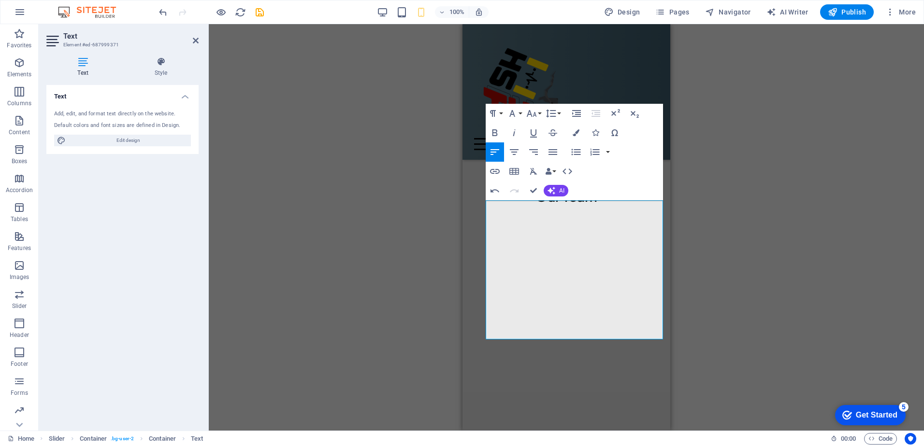
click at [734, 250] on div "Drag here to replace the existing content. Press “Ctrl” if you want to create a…" at bounding box center [566, 227] width 715 height 407
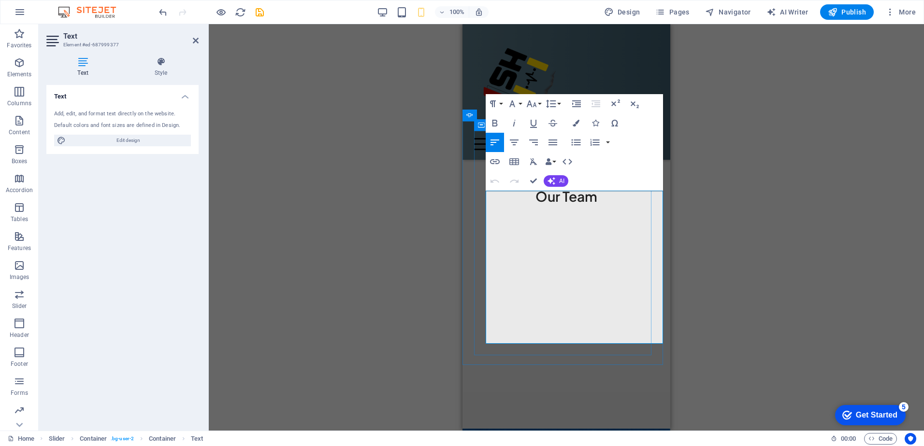
click at [532, 104] on icon "button" at bounding box center [532, 104] width 12 height 12
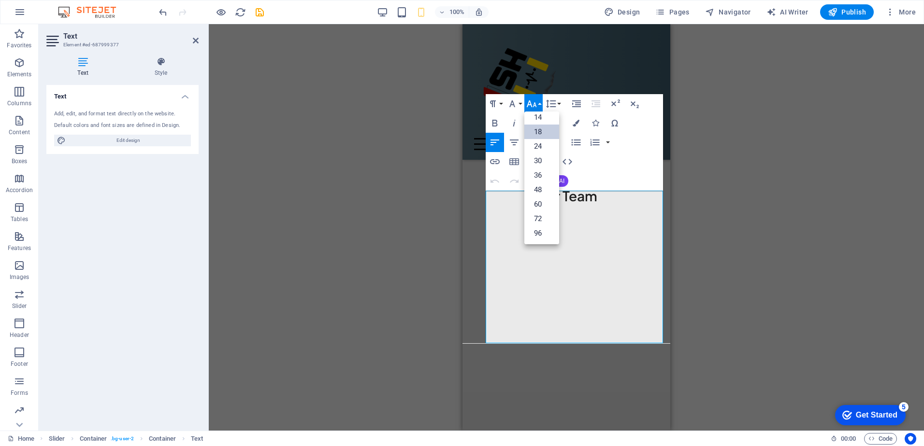
scroll to position [78, 0]
click at [547, 121] on link "14" at bounding box center [541, 117] width 35 height 14
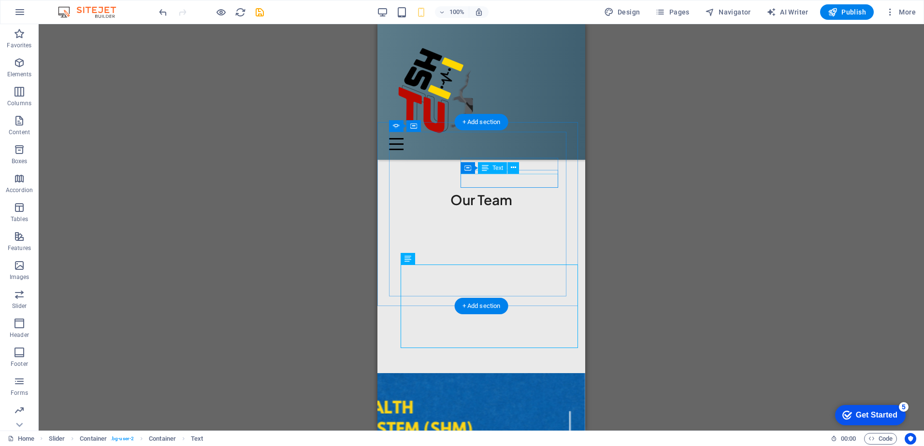
scroll to position [3650, 0]
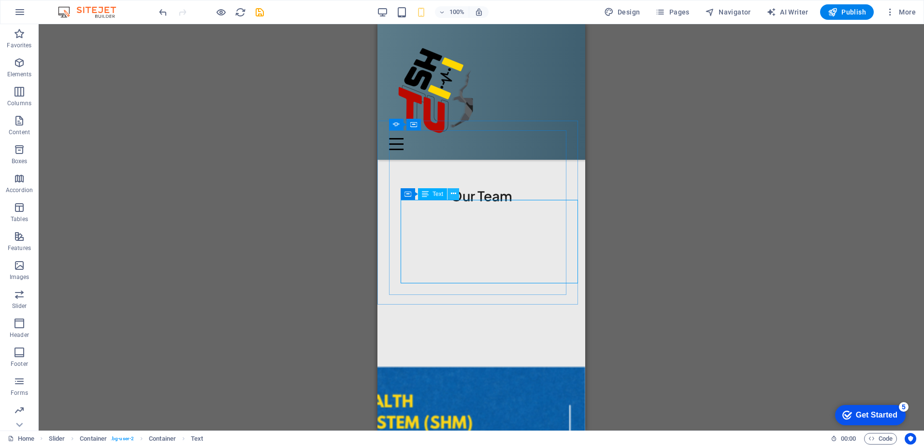
click at [452, 196] on icon at bounding box center [453, 194] width 5 height 10
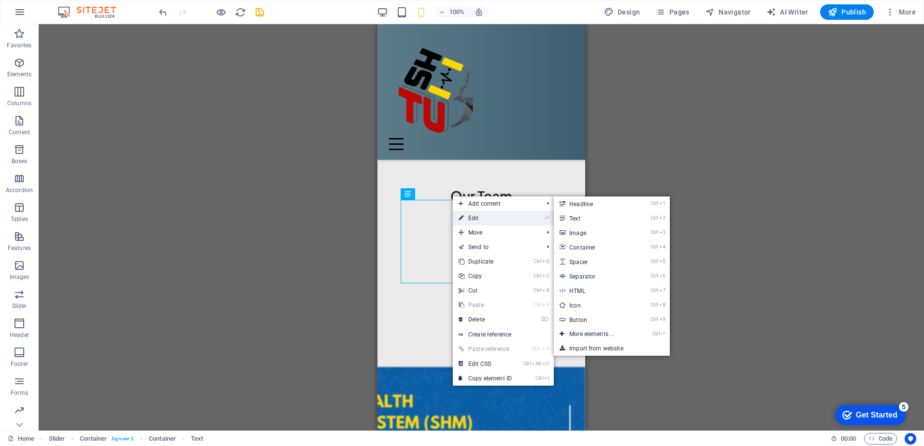
click at [476, 220] on link "⏎ Edit" at bounding box center [485, 218] width 65 height 14
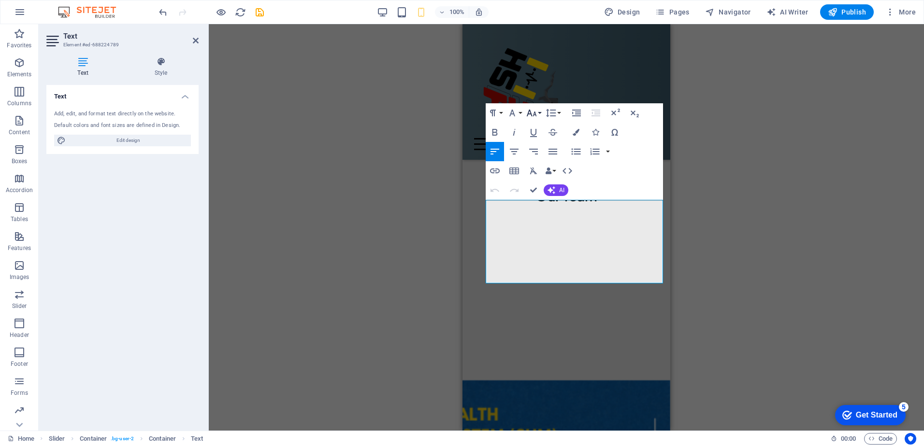
click at [539, 115] on button "Font Size" at bounding box center [533, 112] width 18 height 19
click at [543, 132] on link "14" at bounding box center [541, 126] width 35 height 14
click at [462, 432] on button "button" at bounding box center [462, 432] width 0 height 0
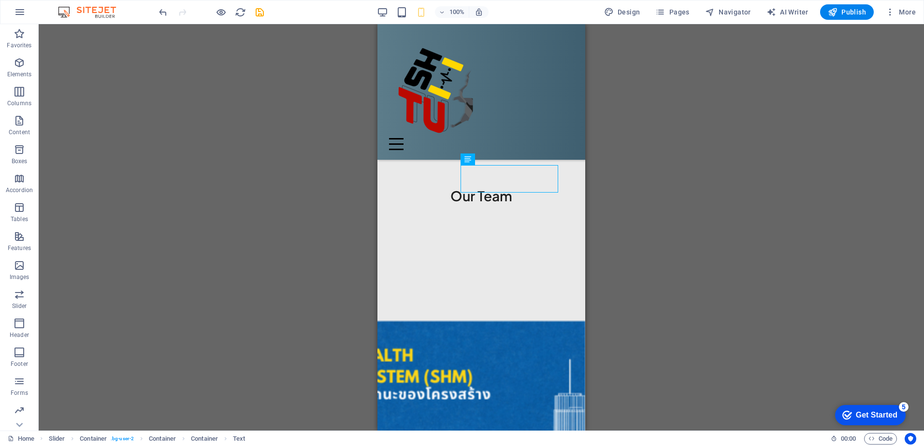
click at [604, 187] on div "Drag here to replace the existing content. Press “Ctrl” if you want to create a…" at bounding box center [481, 227] width 885 height 407
click at [377, 358] on button "button" at bounding box center [377, 358] width 0 height 0
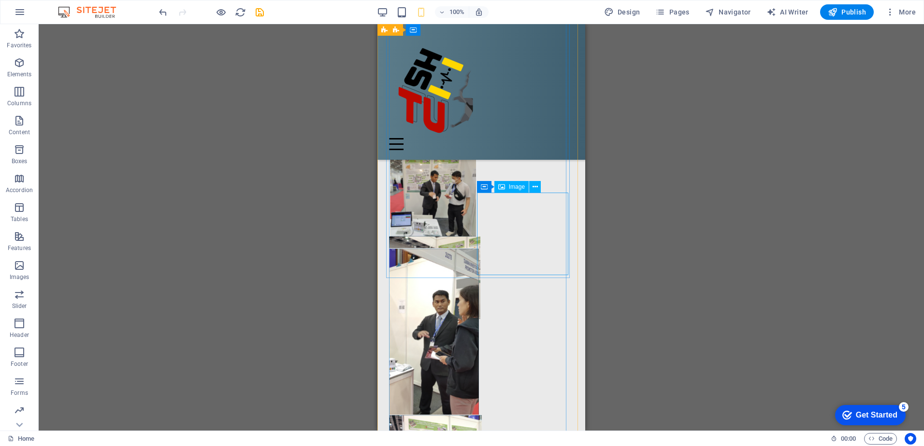
scroll to position [1640, 0]
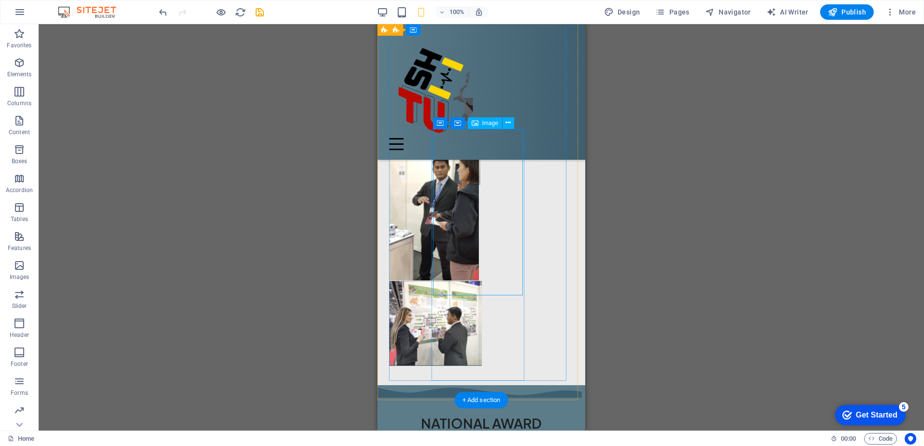
click at [477, 253] on figure at bounding box center [481, 197] width 185 height 167
click at [508, 119] on icon at bounding box center [507, 123] width 5 height 10
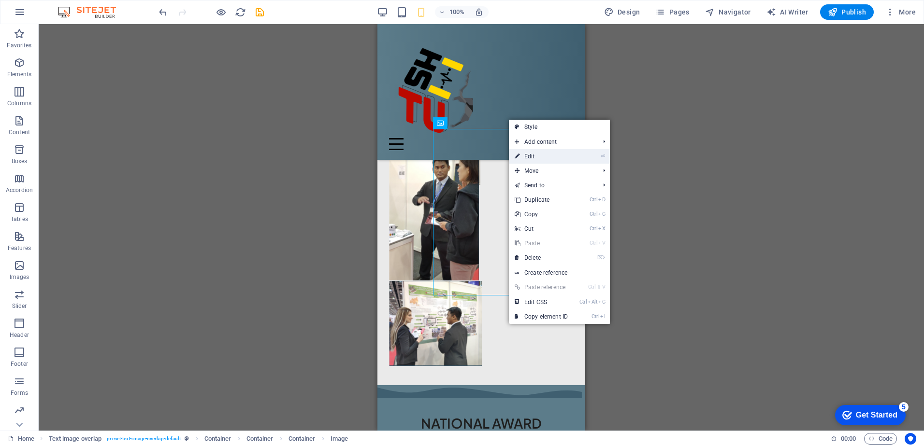
drag, startPoint x: 531, startPoint y: 158, endPoint x: 71, endPoint y: 134, distance: 461.0
click at [531, 158] on link "⏎ Edit" at bounding box center [541, 156] width 65 height 14
select select "px"
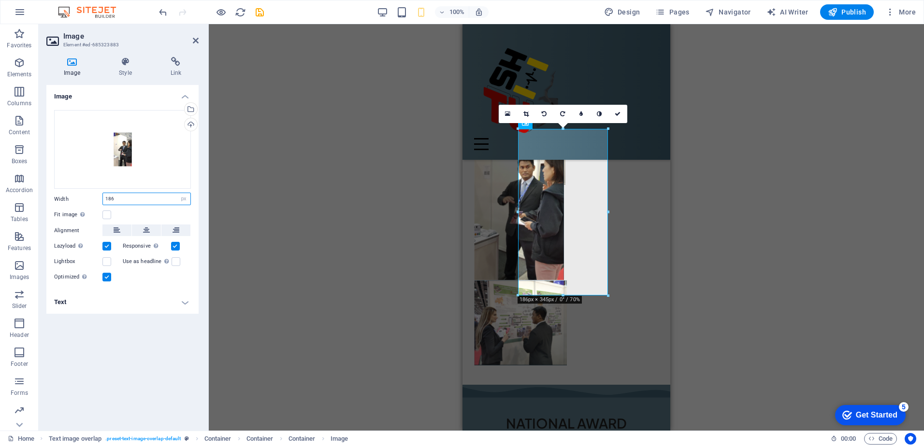
drag, startPoint x: 135, startPoint y: 200, endPoint x: 79, endPoint y: 193, distance: 56.4
click at [79, 193] on div "Width 186 Default auto px rem % em vh vw" at bounding box center [122, 199] width 137 height 13
type input "175"
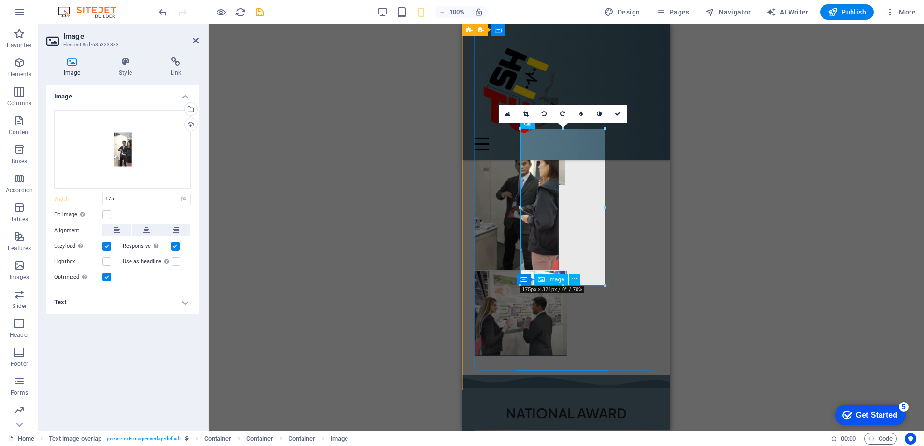
click at [543, 342] on figure at bounding box center [566, 314] width 185 height 86
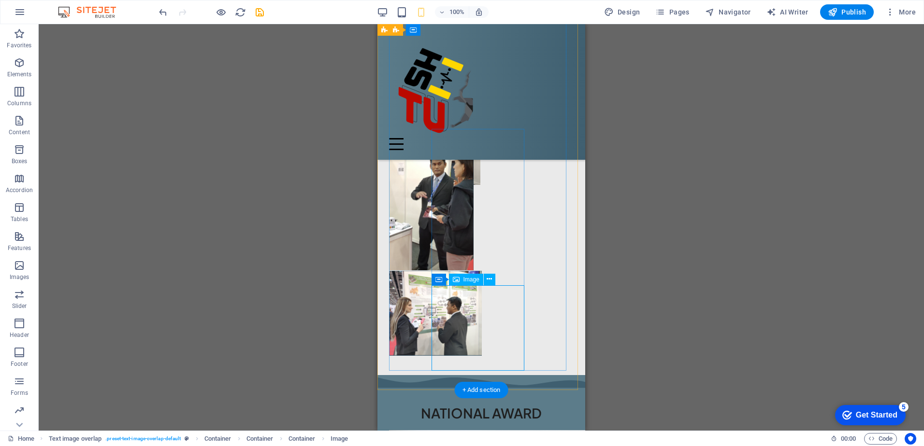
click at [484, 334] on figure at bounding box center [481, 314] width 185 height 86
select select "px"
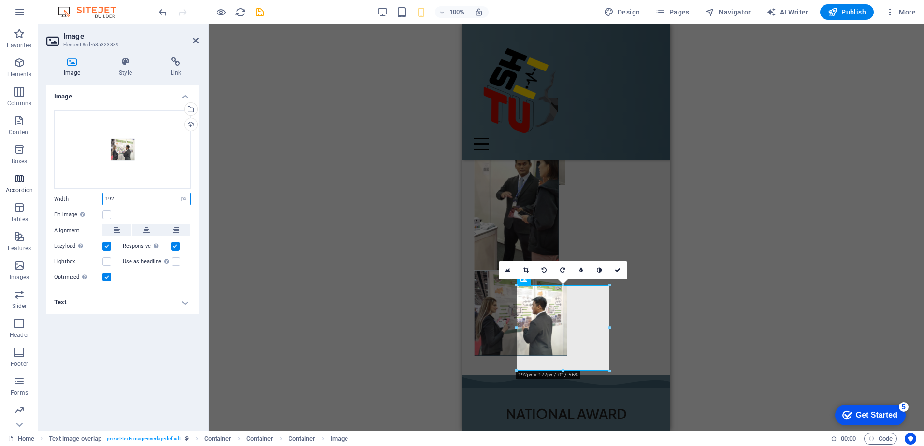
drag, startPoint x: 137, startPoint y: 201, endPoint x: 34, endPoint y: 188, distance: 103.2
click at [31, 188] on section "Favorites Elements Columns Content Boxes Accordion Tables Features Images Slide…" at bounding box center [462, 227] width 924 height 407
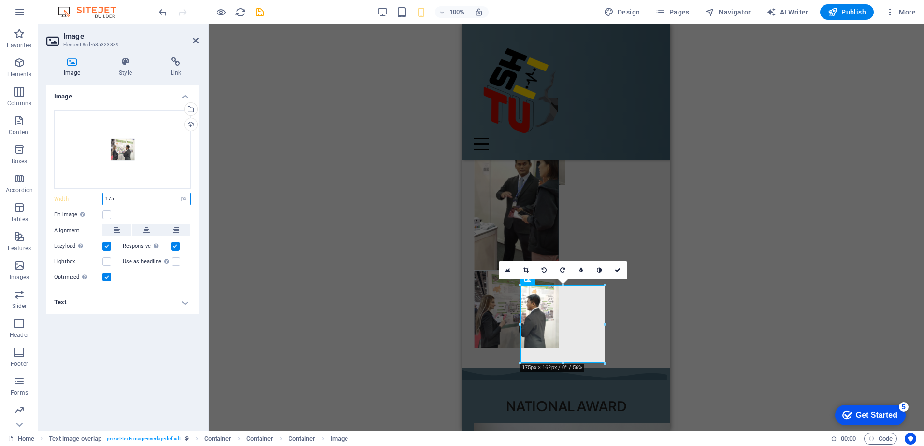
drag, startPoint x: 140, startPoint y: 201, endPoint x: -1, endPoint y: 184, distance: 142.1
click at [0, 184] on html "TUSHM Home Favorites Elements Columns Content Boxes Accordion Tables Features I…" at bounding box center [462, 223] width 924 height 446
type input "150"
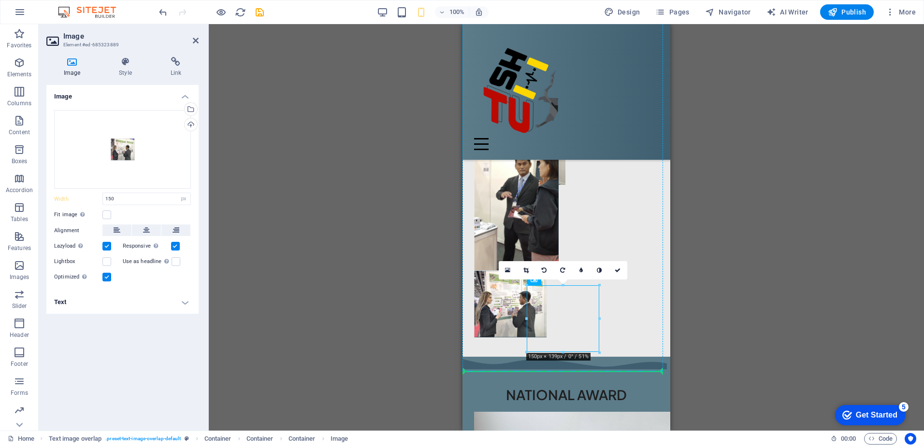
drag, startPoint x: 556, startPoint y: 327, endPoint x: 635, endPoint y: 209, distance: 141.9
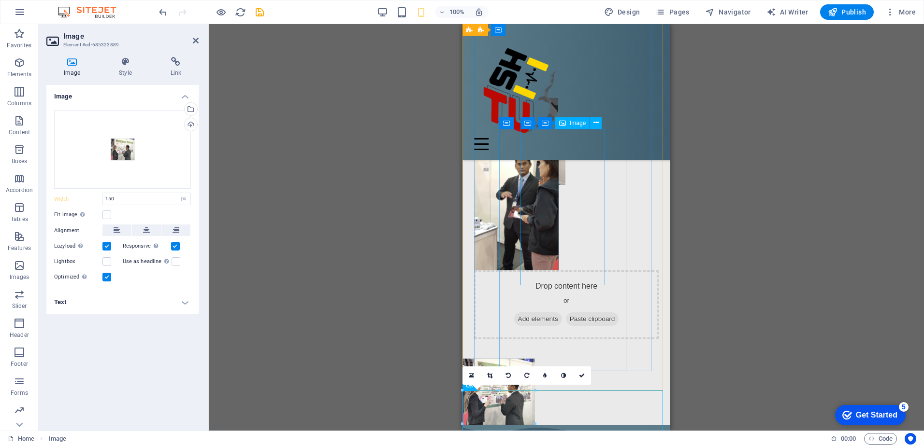
click at [598, 199] on figure at bounding box center [566, 192] width 185 height 157
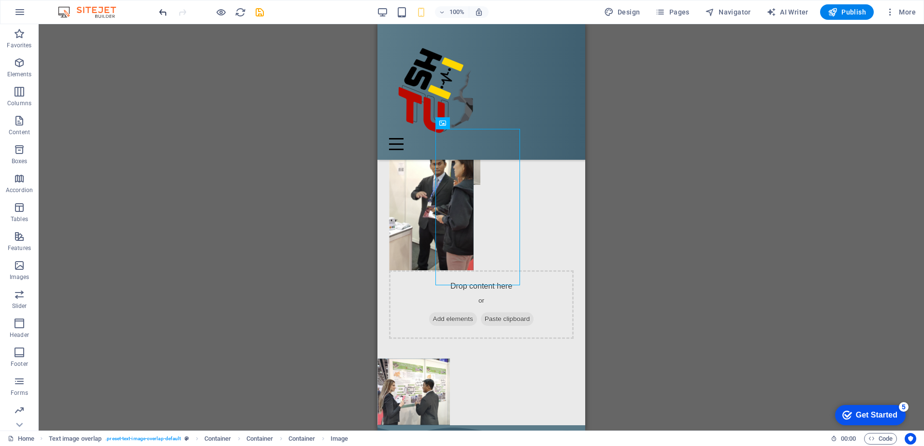
click at [160, 15] on icon "undo" at bounding box center [162, 12] width 11 height 11
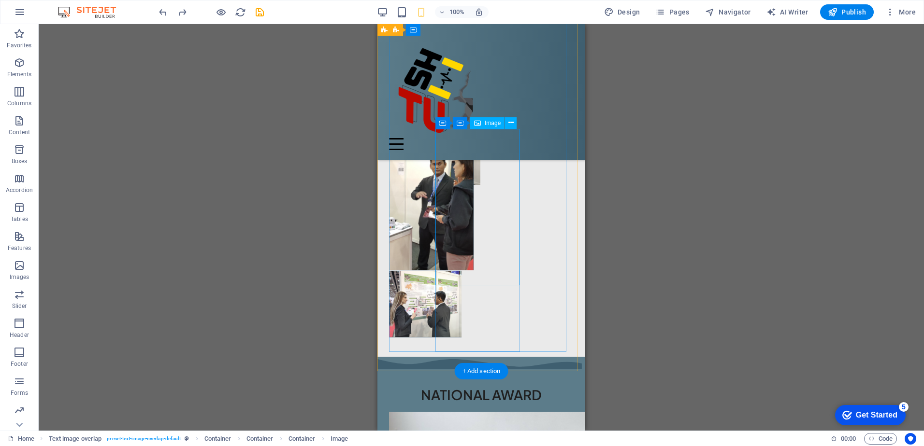
click at [512, 234] on figure at bounding box center [481, 192] width 185 height 157
drag, startPoint x: 477, startPoint y: 194, endPoint x: 406, endPoint y: 193, distance: 71.0
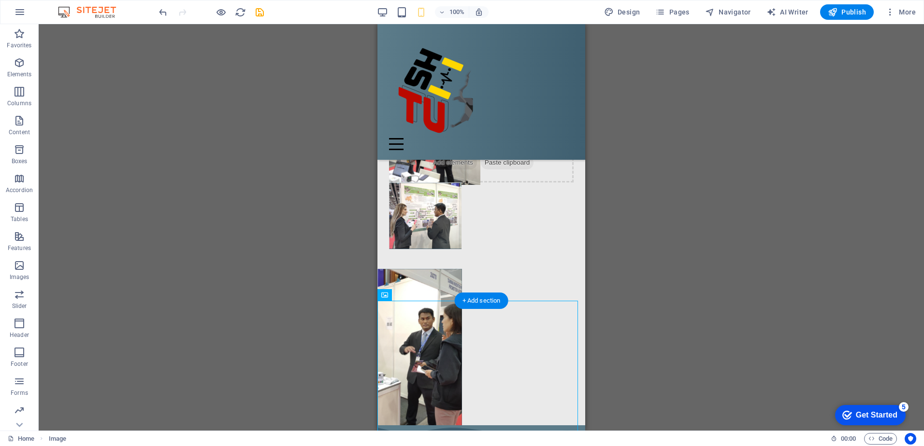
scroll to position [1737, 0]
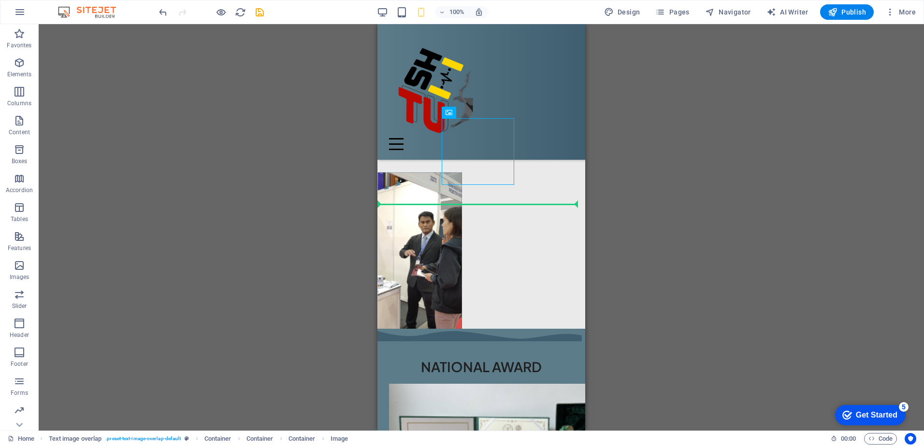
drag, startPoint x: 490, startPoint y: 147, endPoint x: 513, endPoint y: 260, distance: 115.3
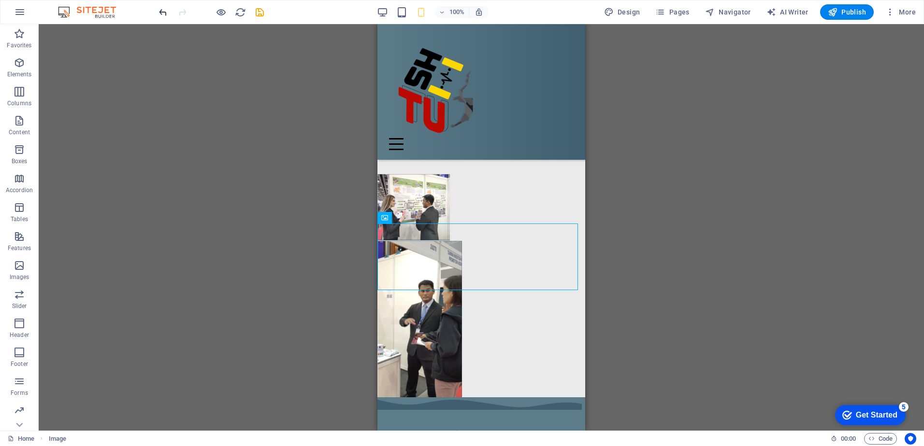
click at [161, 14] on icon "undo" at bounding box center [162, 12] width 11 height 11
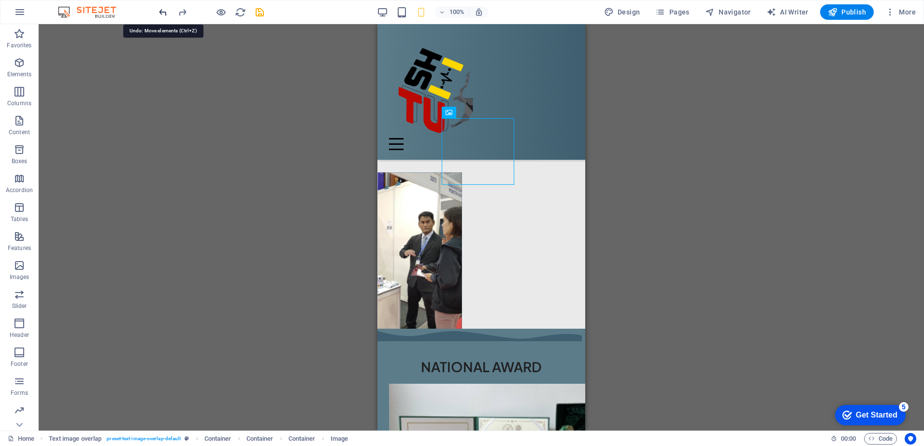
click at [161, 14] on icon "undo" at bounding box center [162, 12] width 11 height 11
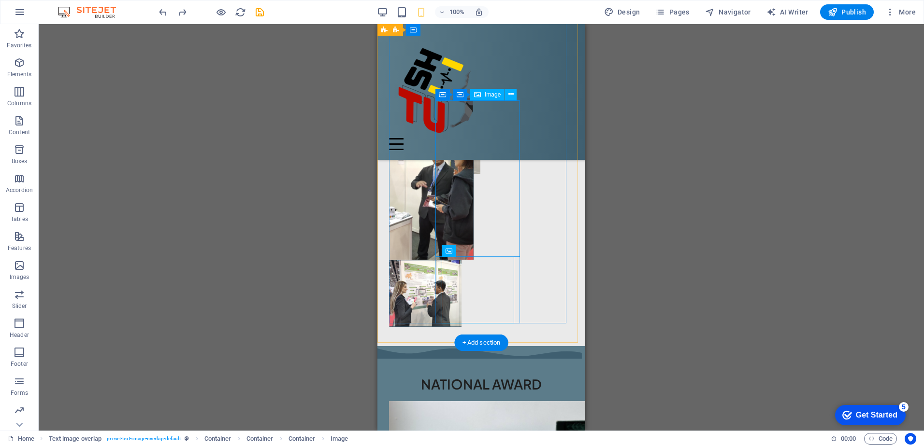
scroll to position [1640, 0]
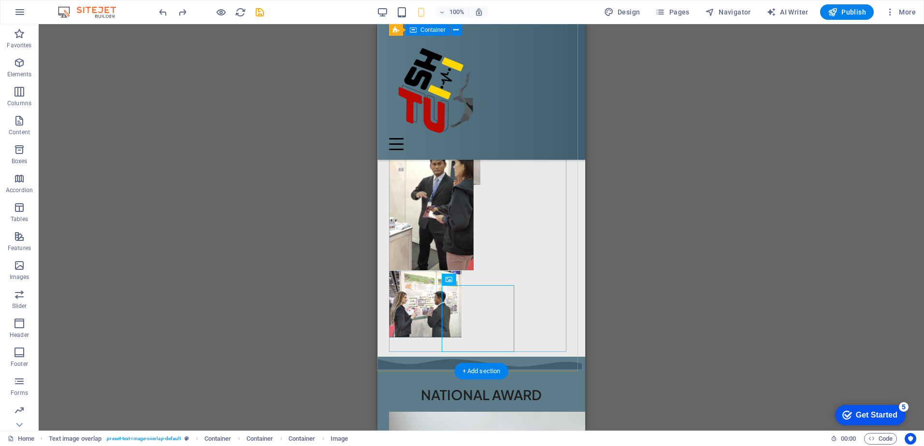
click at [464, 242] on figure at bounding box center [481, 192] width 185 height 157
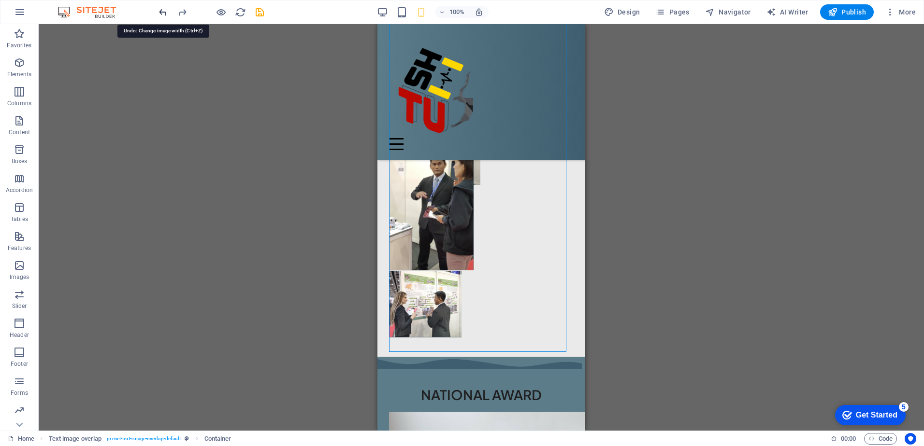
click at [161, 10] on icon "undo" at bounding box center [162, 12] width 11 height 11
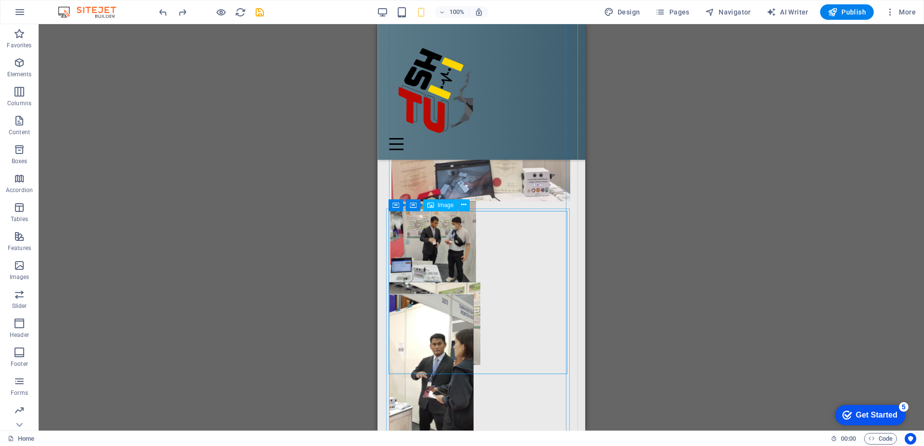
scroll to position [1594, 0]
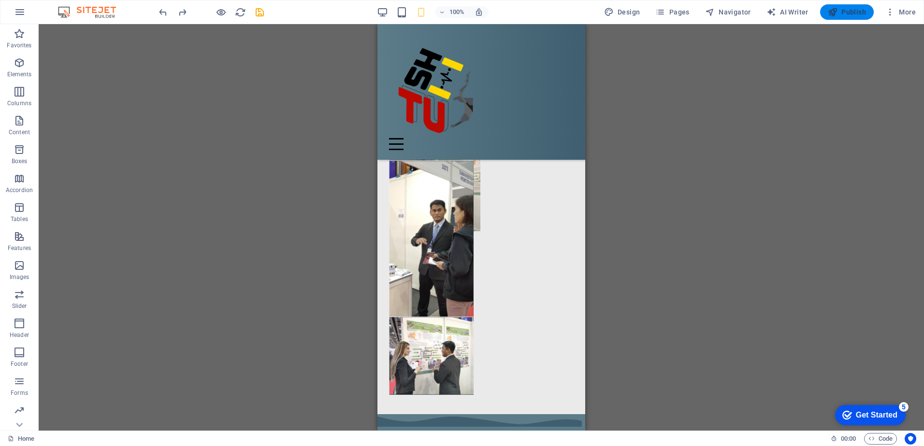
click at [837, 10] on icon "button" at bounding box center [832, 12] width 10 height 10
